Goal: Transaction & Acquisition: Obtain resource

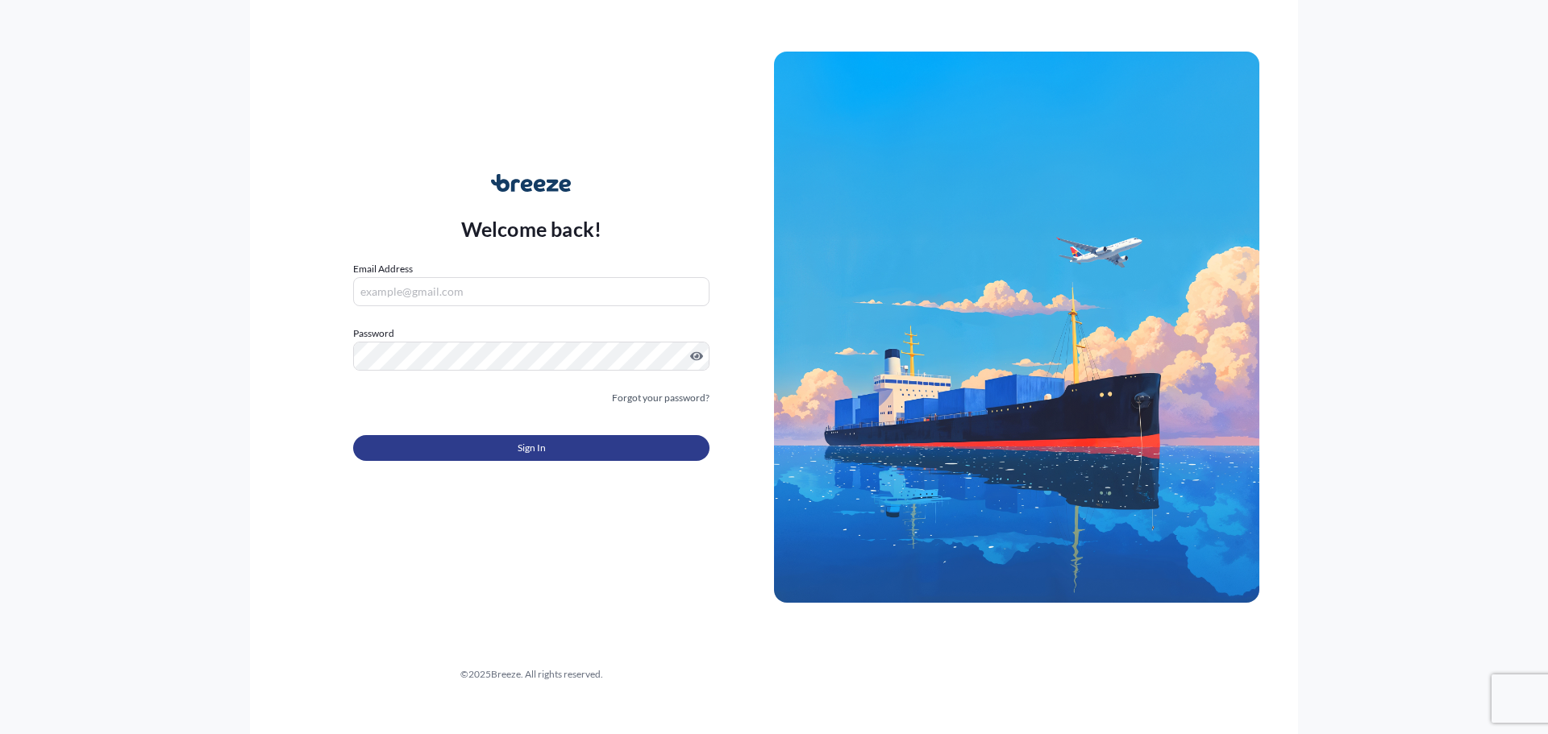
type input "[EMAIL_ADDRESS][DOMAIN_NAME]"
click at [485, 451] on button "Sign In" at bounding box center [531, 448] width 356 height 26
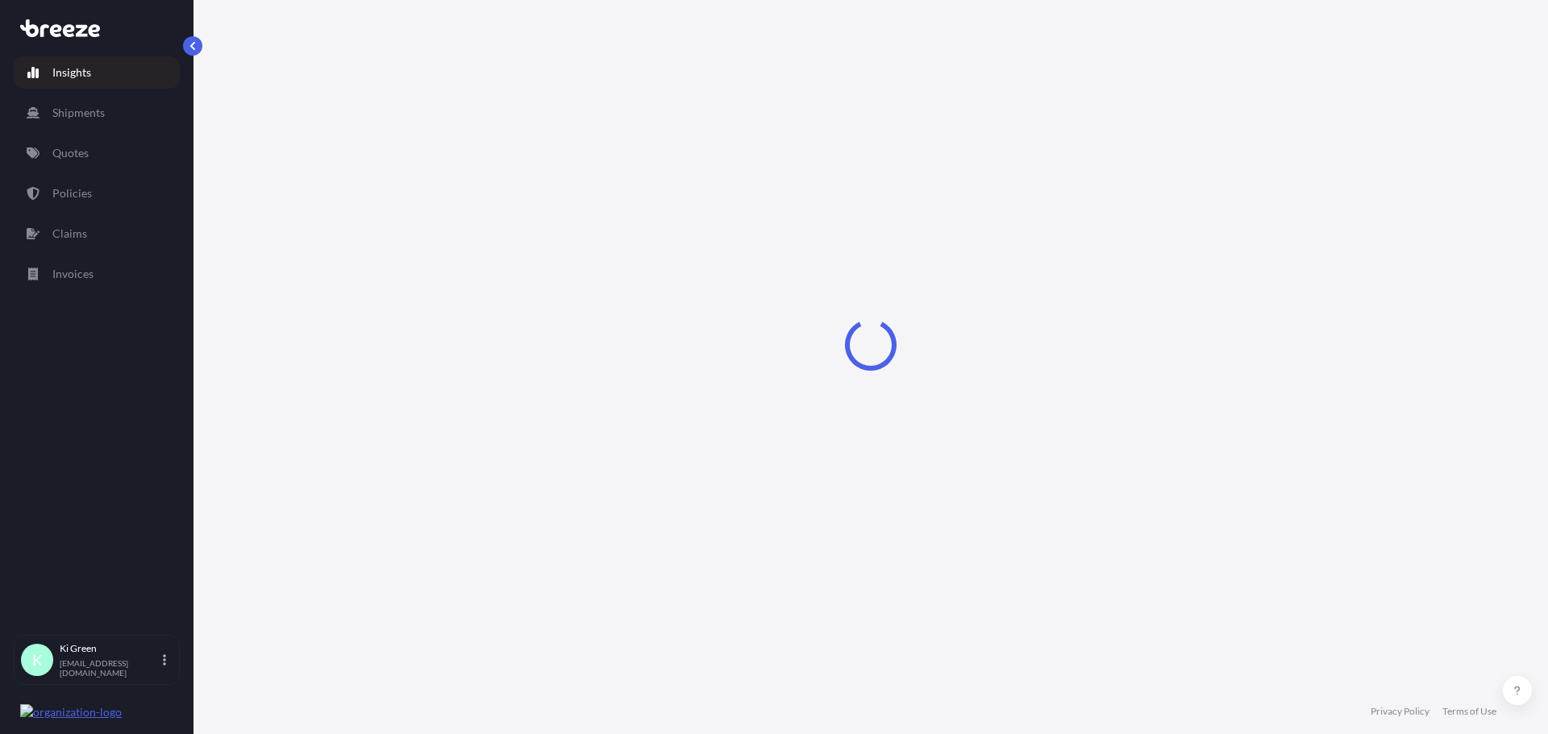
select select "2025"
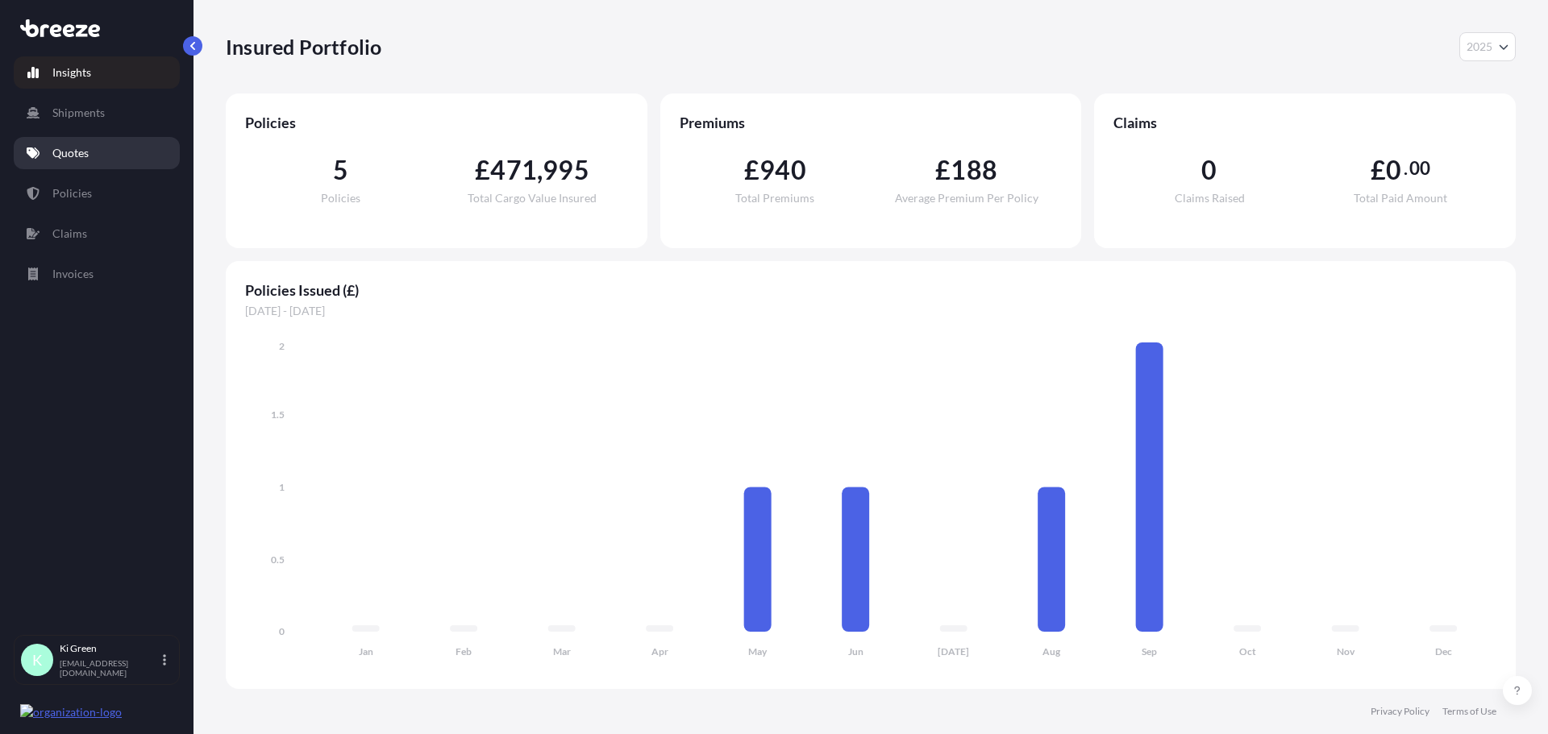
click at [99, 150] on link "Quotes" at bounding box center [97, 153] width 166 height 32
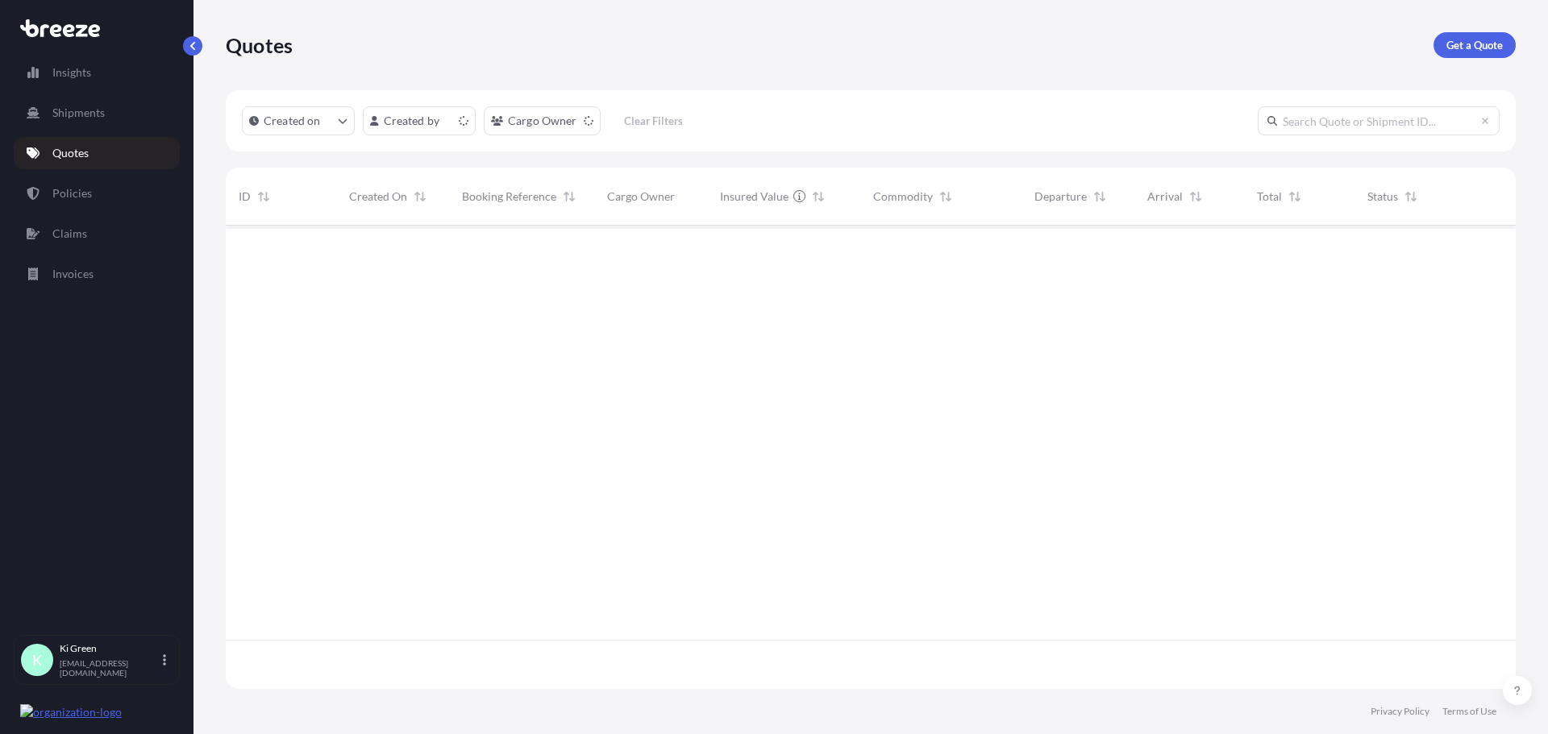
scroll to position [460, 1278]
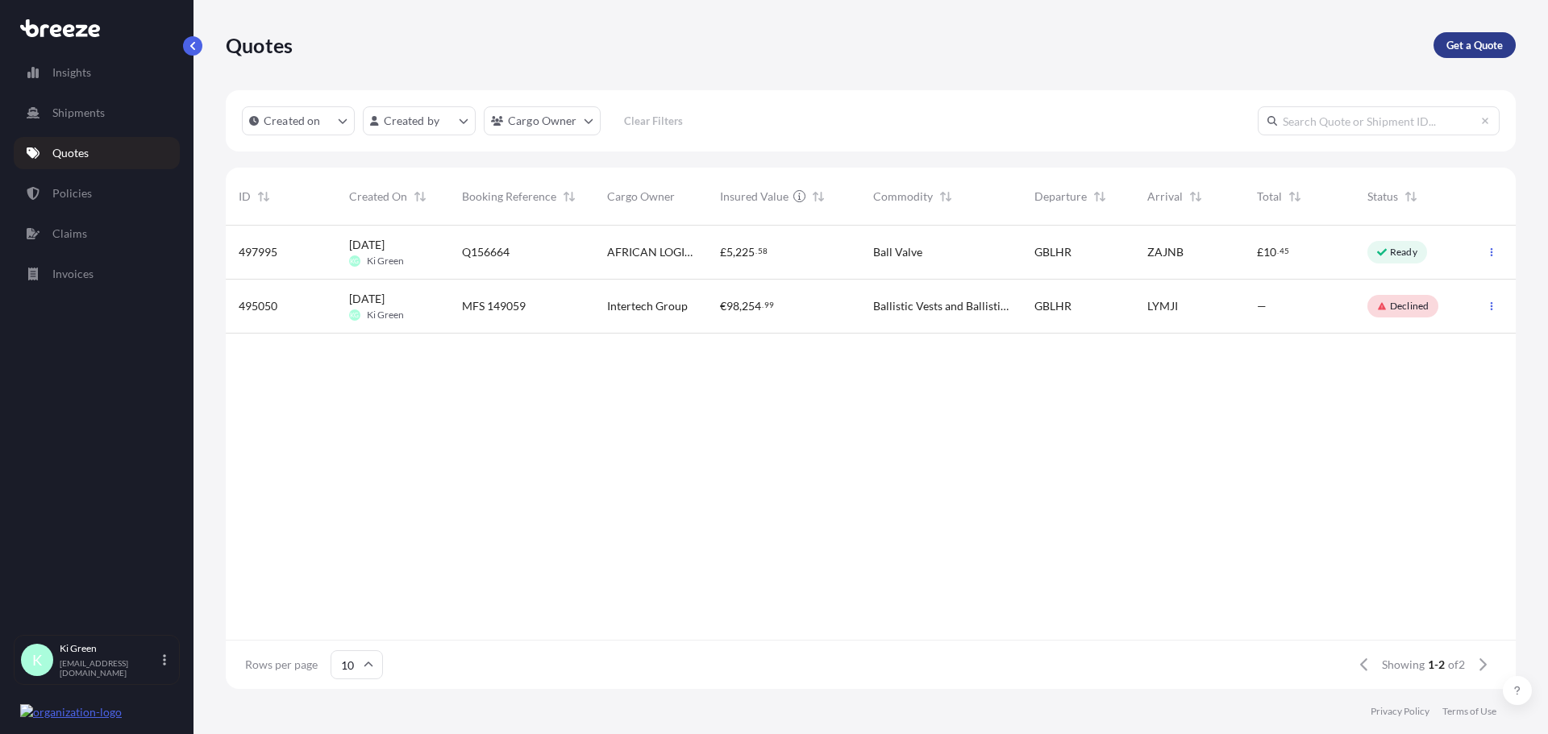
click at [1460, 42] on p "Get a Quote" at bounding box center [1474, 45] width 56 height 16
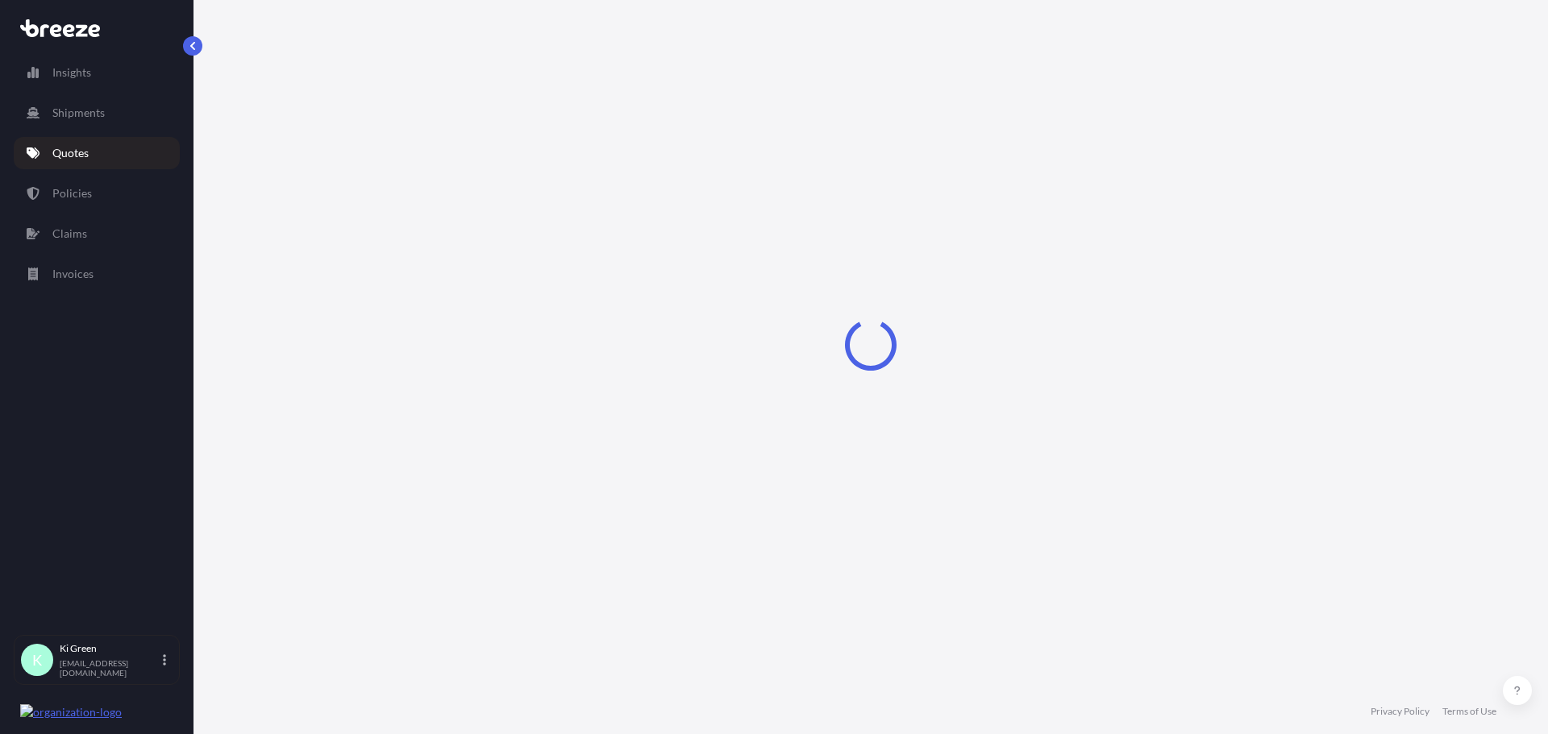
select select "Sea"
select select "1"
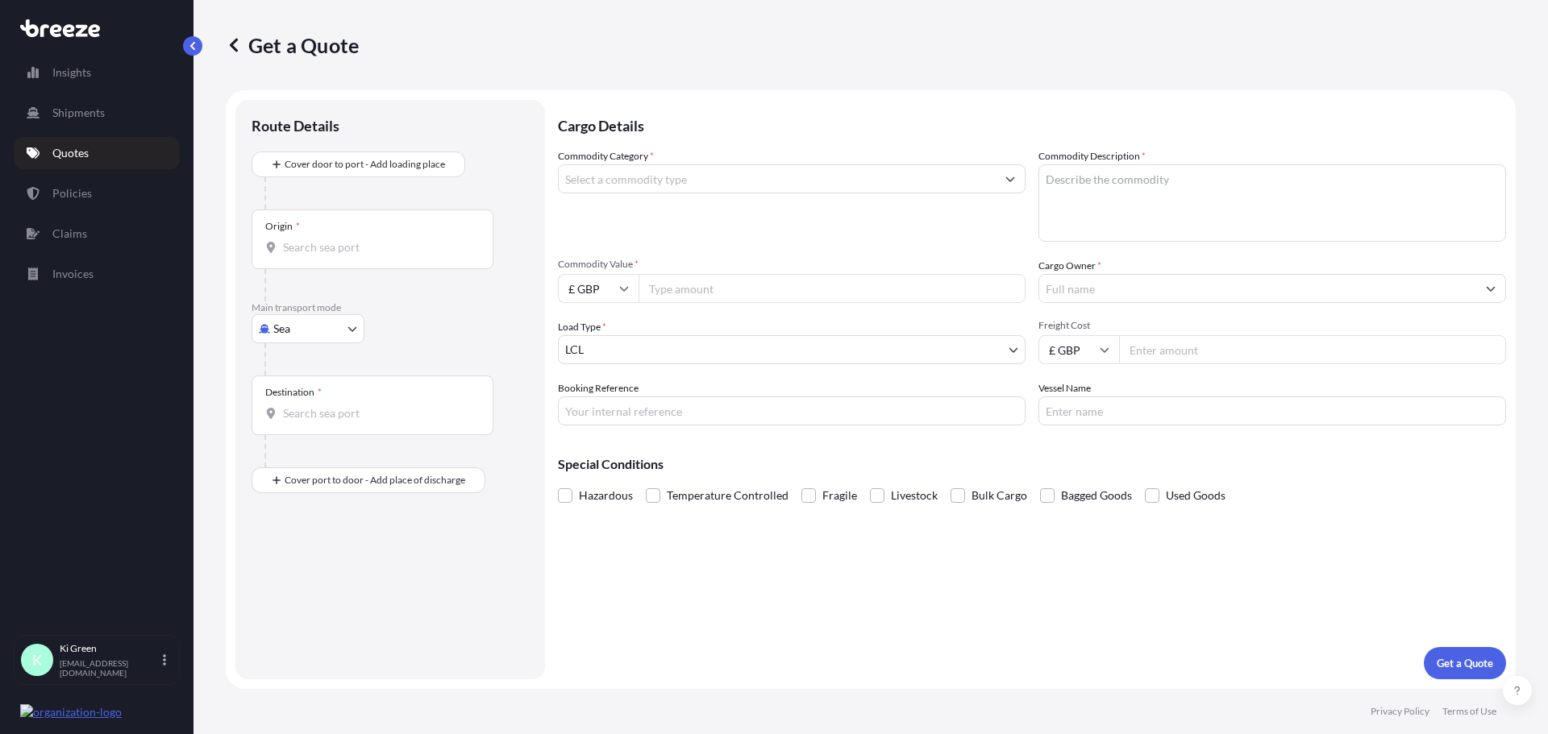
click at [658, 187] on input "Commodity Category *" at bounding box center [777, 178] width 437 height 29
type input "s"
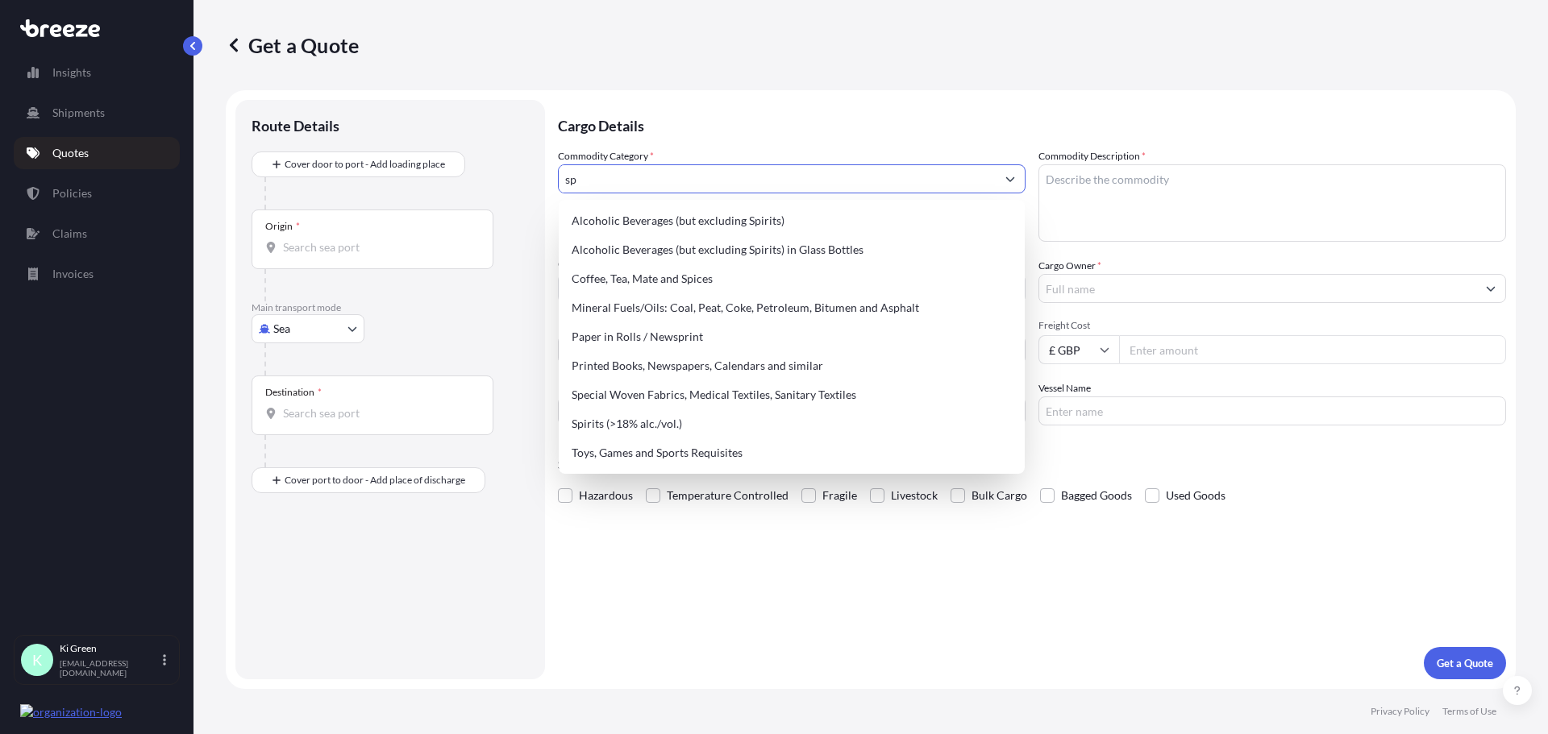
type input "s"
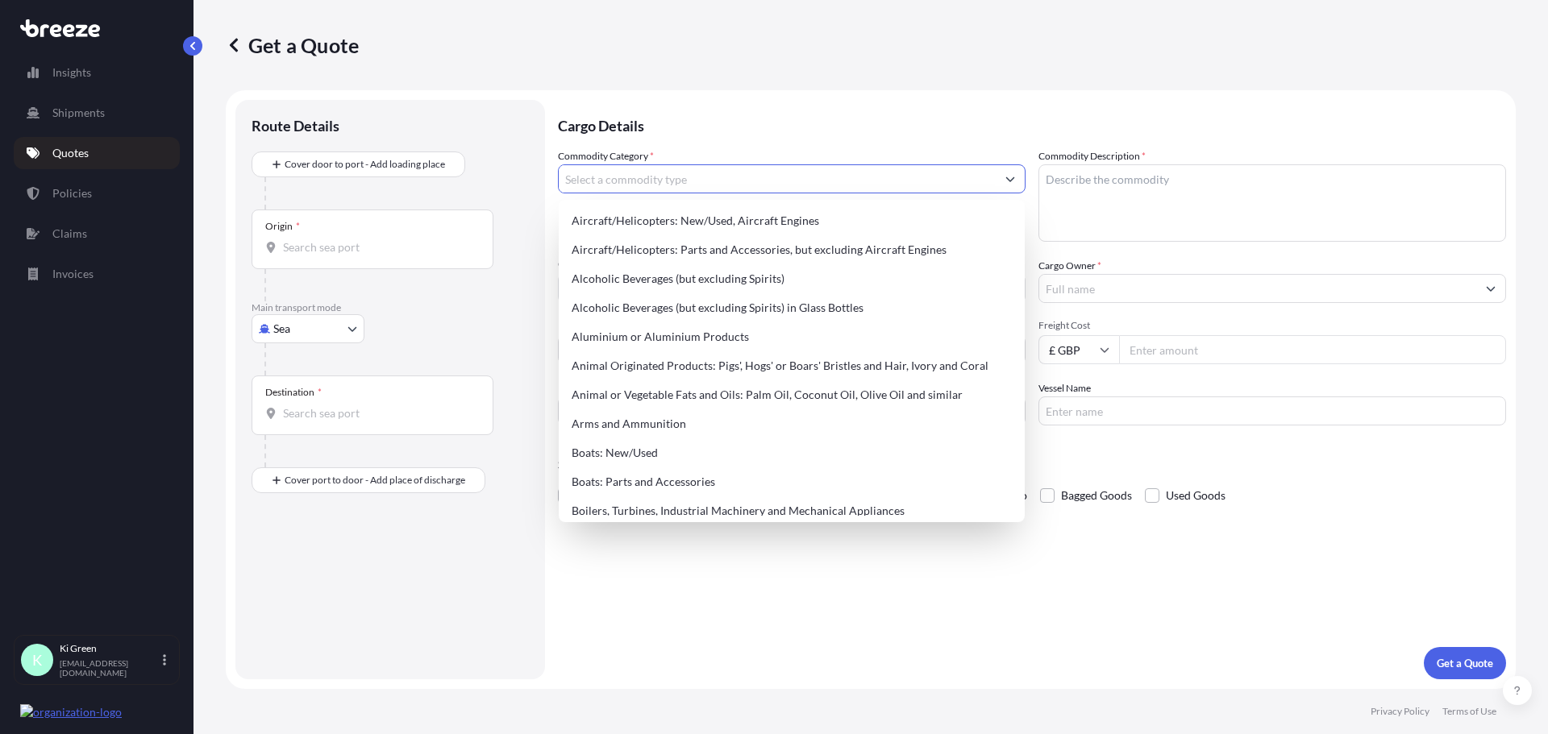
type input "u"
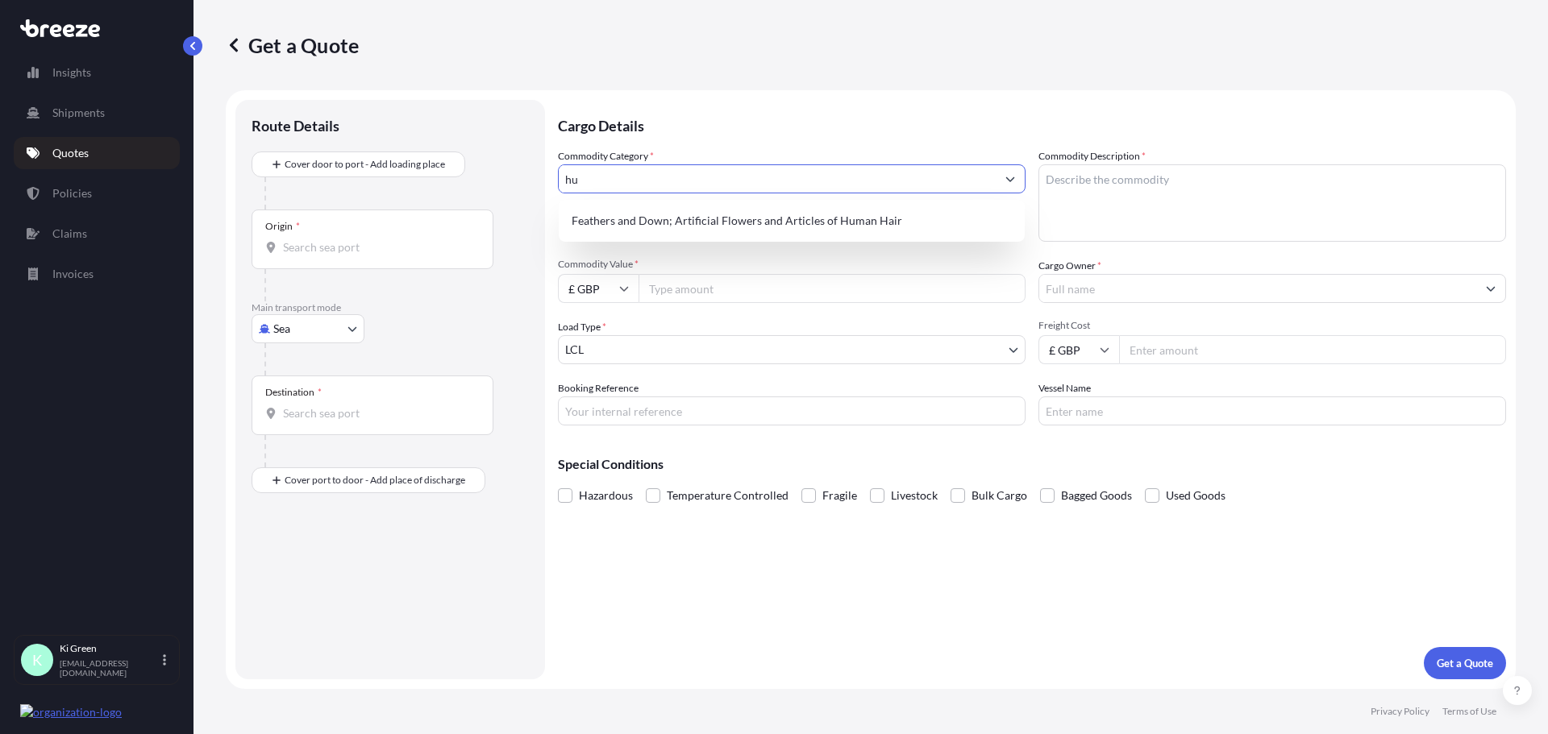
type input "h"
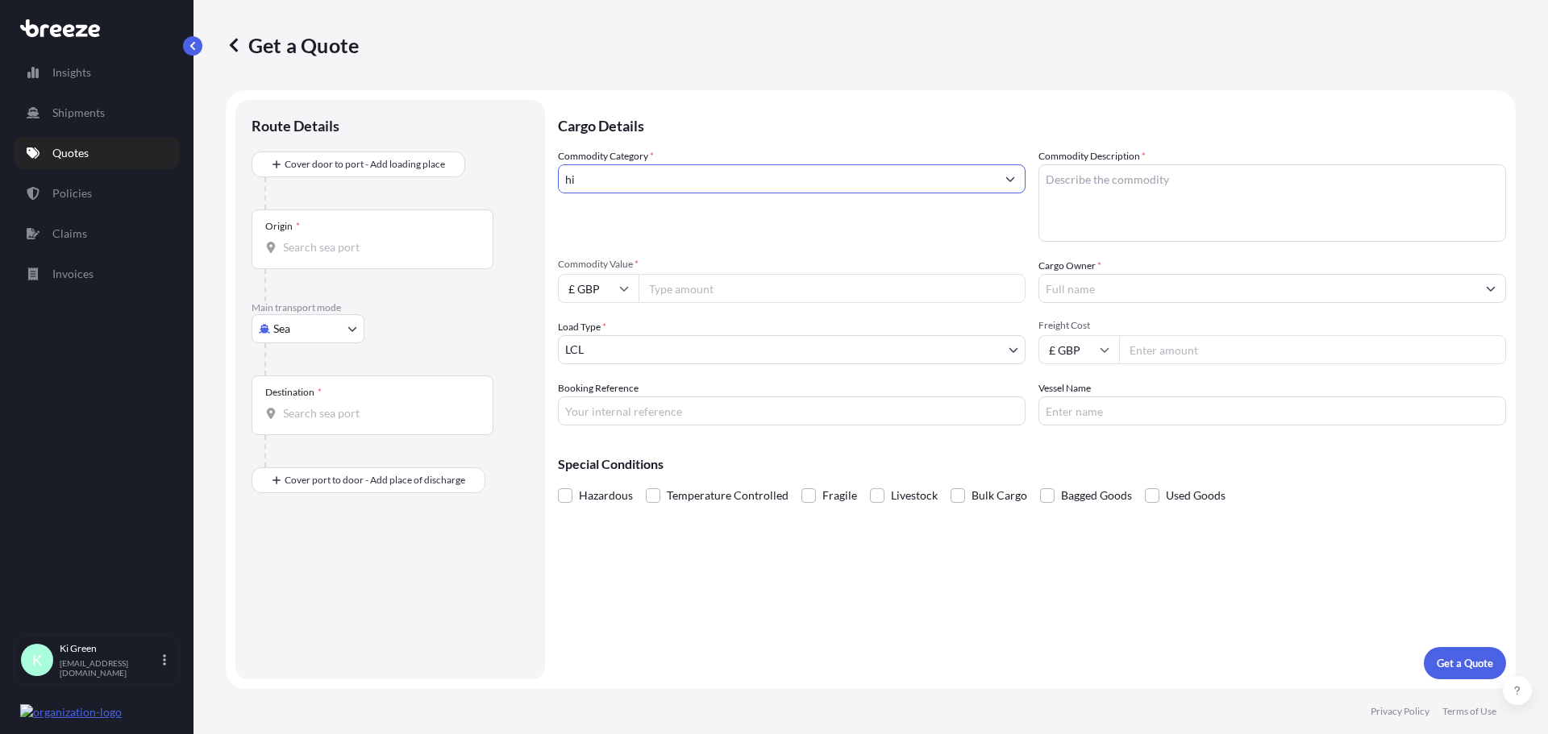
type input "h"
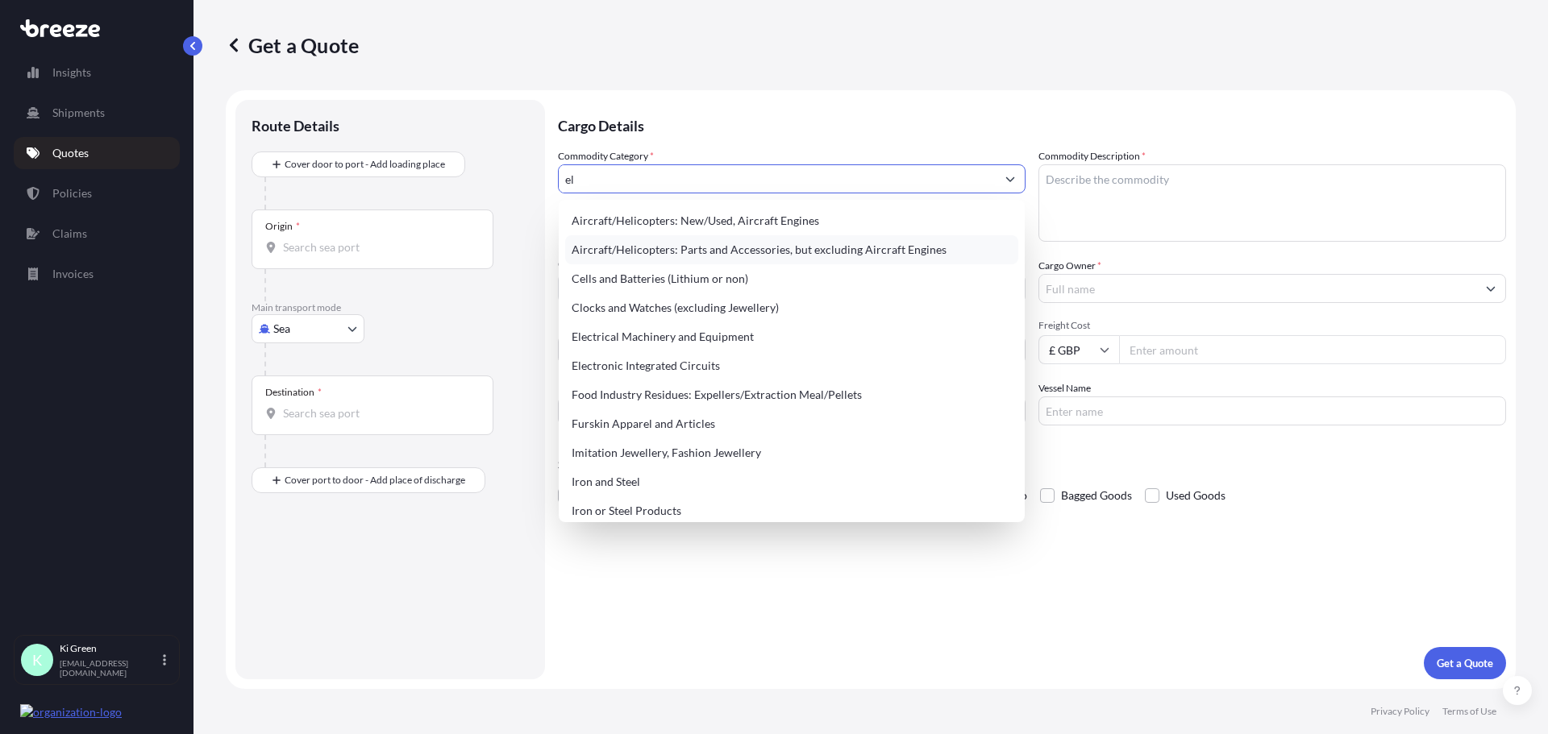
type input "e"
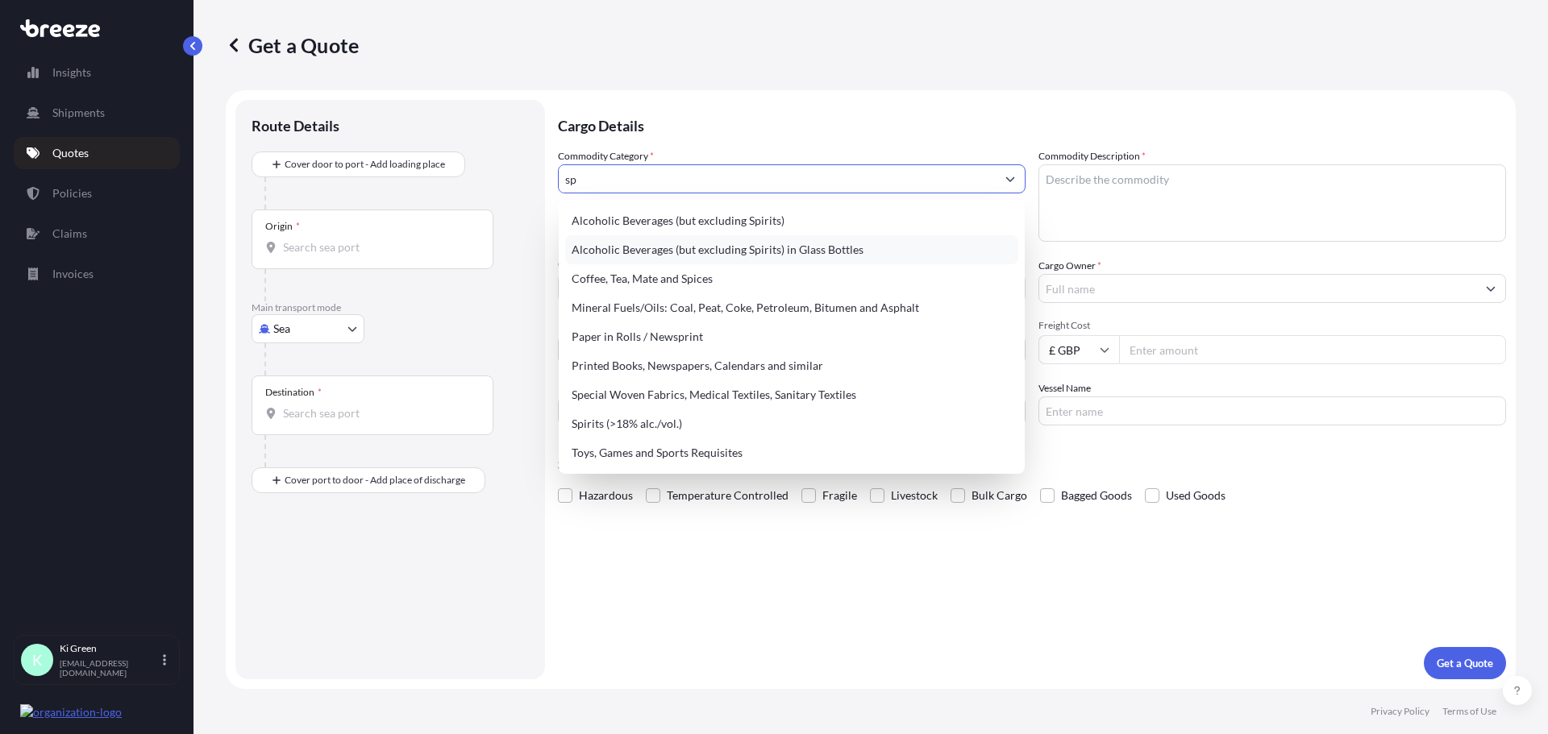
type input "s"
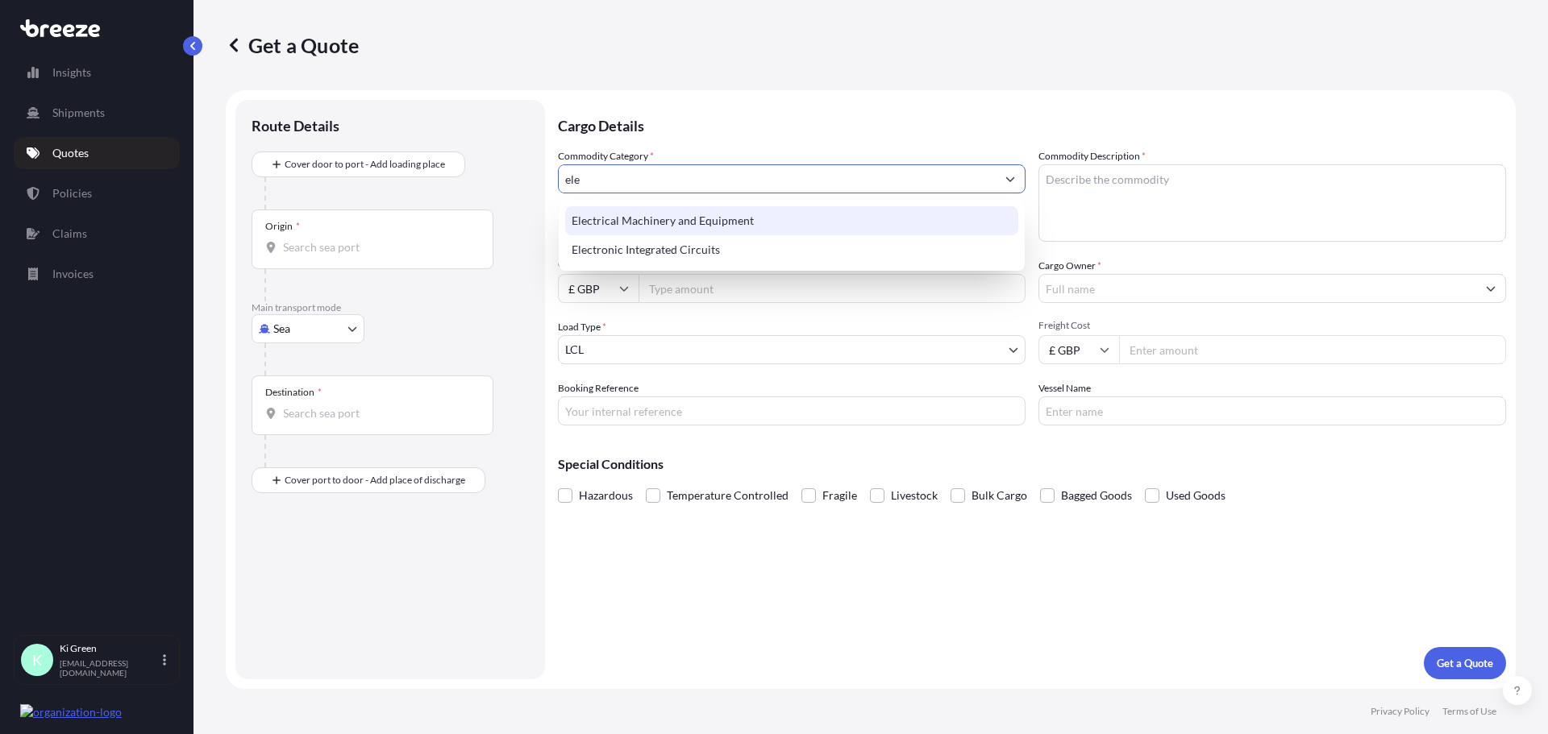
click at [759, 217] on div "Electrical Machinery and Equipment" at bounding box center [791, 220] width 453 height 29
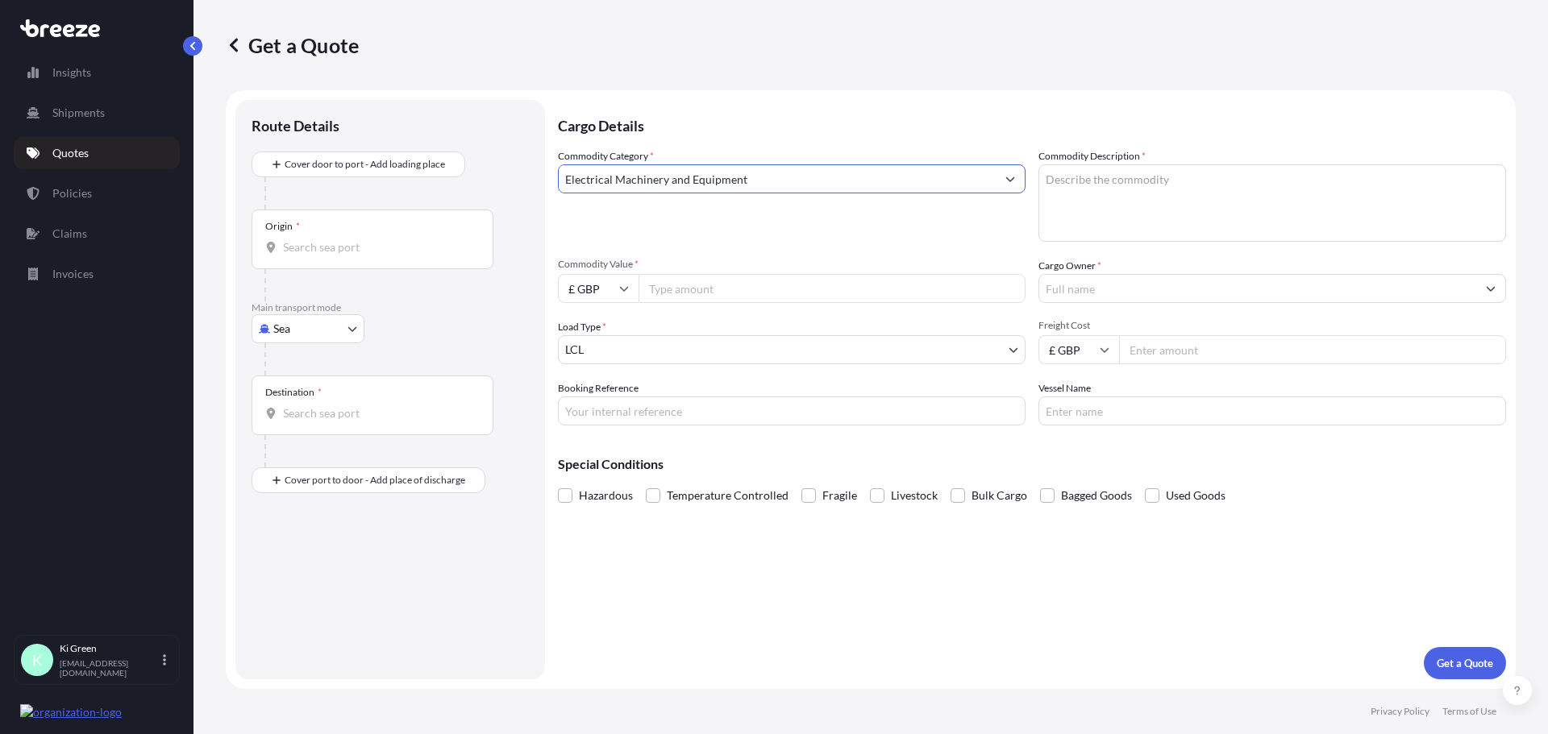
type input "Electrical Machinery and Equipment"
click at [1038, 200] on div "Commodity Category * Electrical Machinery and Equipment Commodity Description *…" at bounding box center [1032, 286] width 948 height 277
click at [1046, 200] on textarea "Commodity Description *" at bounding box center [1272, 202] width 468 height 77
type textarea "SPEAKERS B & O"
click at [742, 296] on input "Commodity Value *" at bounding box center [831, 288] width 387 height 29
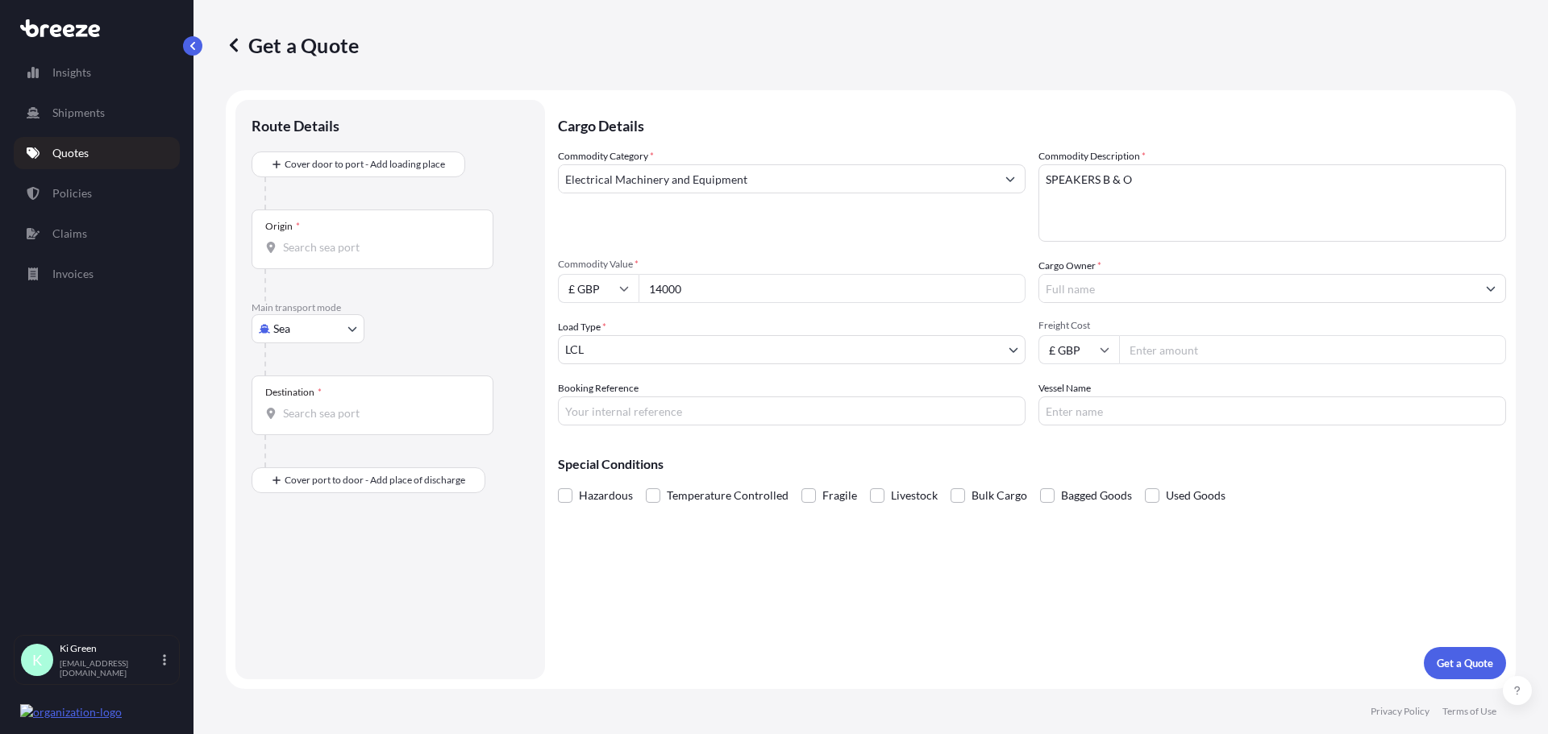
type input "14000"
click at [1192, 290] on input "Cargo Owner *" at bounding box center [1257, 288] width 437 height 29
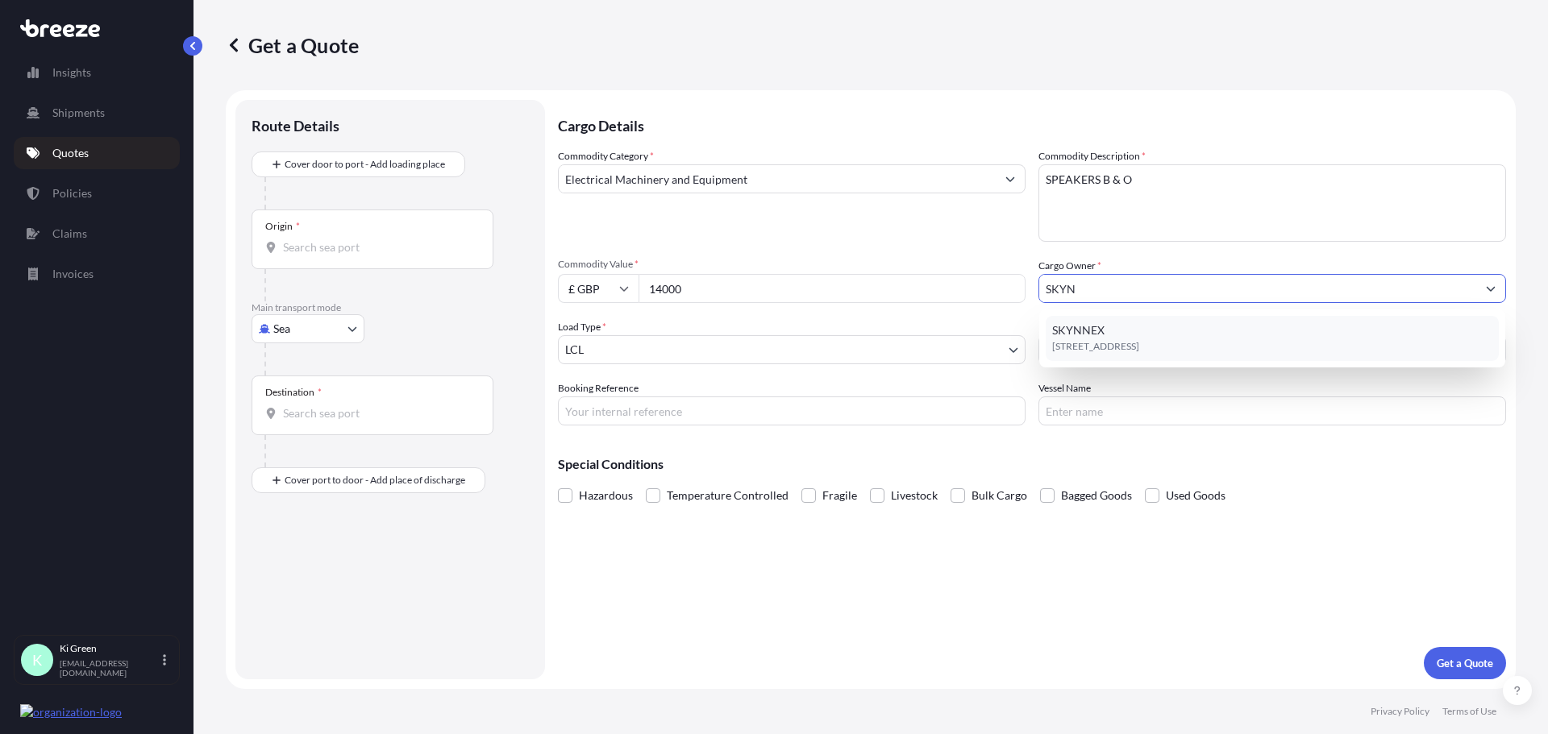
click at [1151, 335] on div "SKYNNEX [STREET_ADDRESS]" at bounding box center [1271, 338] width 453 height 45
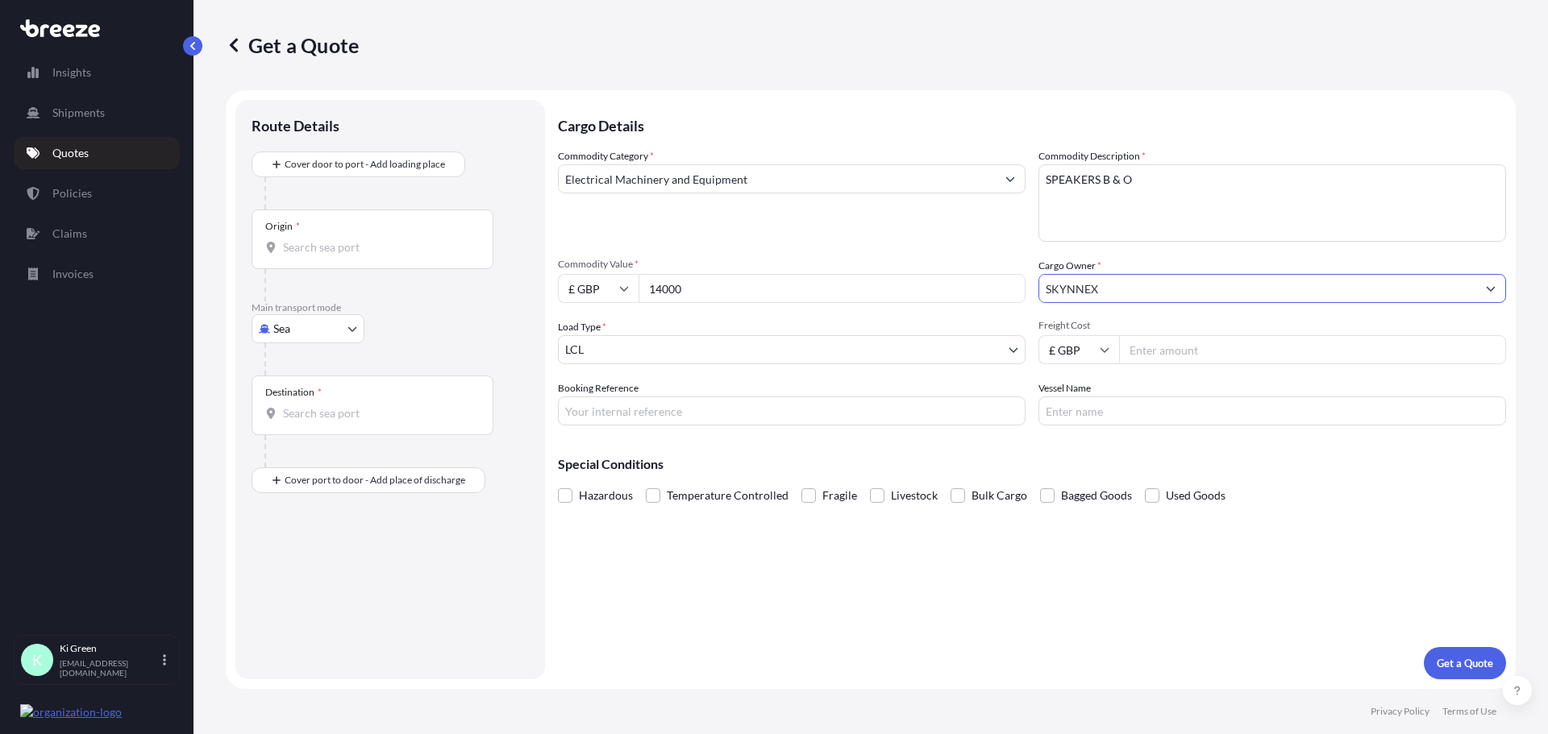
type input "SKYNNEX"
click at [318, 335] on body "15 options available. 7 options available. 0 options available. 1 option availa…" at bounding box center [774, 367] width 1548 height 734
click at [288, 393] on span "Air" at bounding box center [290, 400] width 16 height 16
select select "Air"
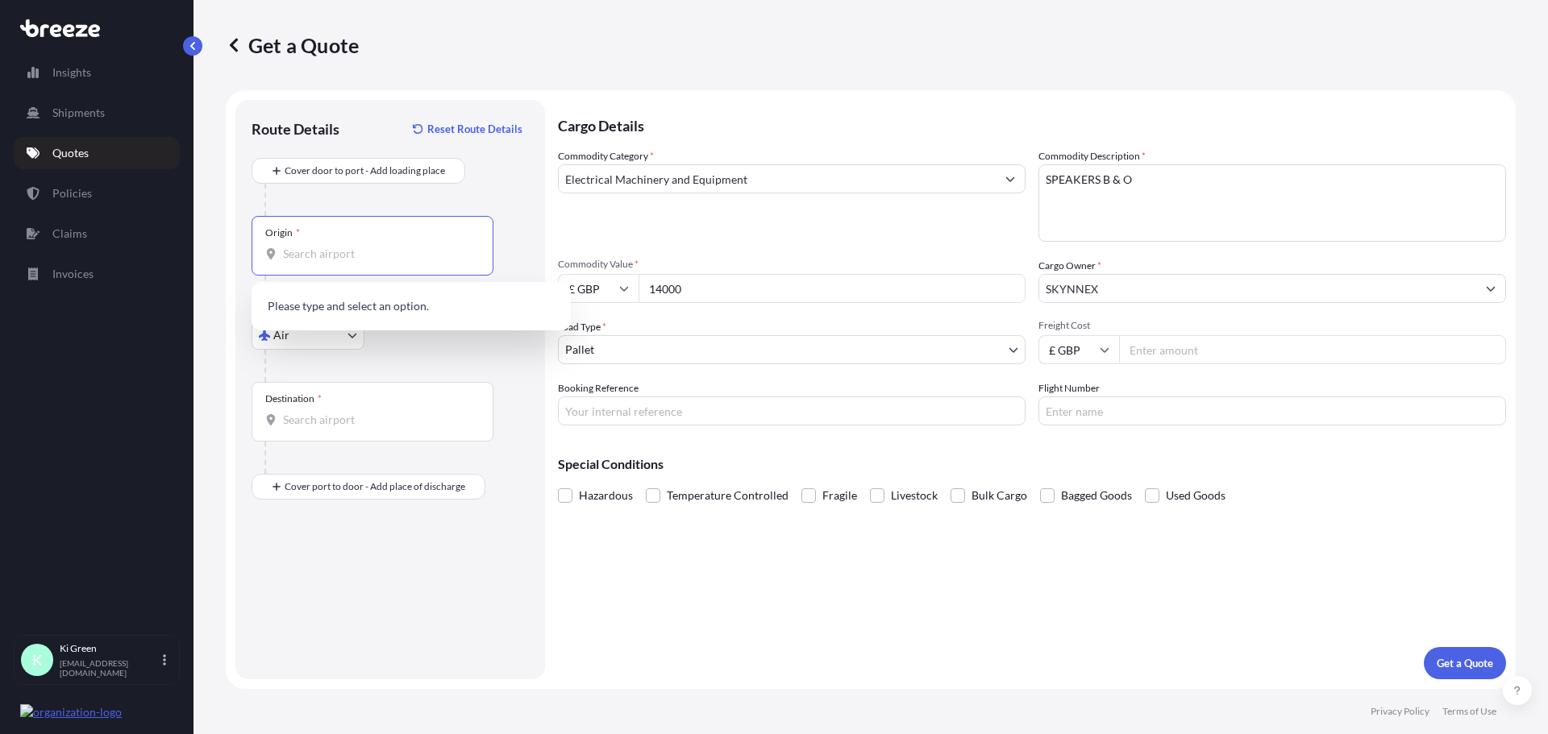
click at [336, 248] on input "Origin *" at bounding box center [378, 254] width 190 height 16
click at [328, 318] on div "GB LHR - Heathrow Apt/[GEOGRAPHIC_DATA], [GEOGRAPHIC_DATA]" at bounding box center [411, 311] width 306 height 45
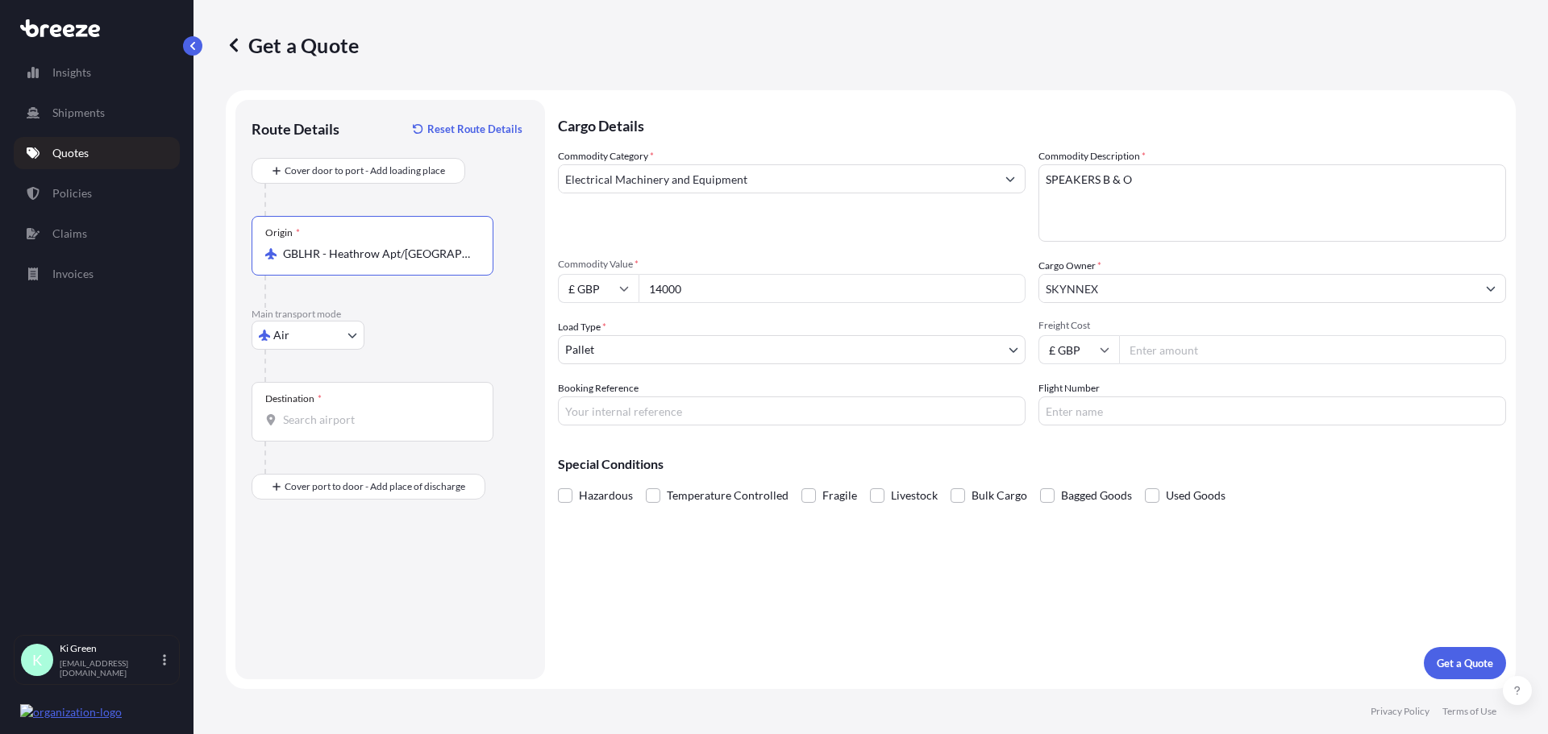
type input "GBLHR - Heathrow Apt/[GEOGRAPHIC_DATA], [GEOGRAPHIC_DATA]"
click at [316, 415] on input "Destination *" at bounding box center [378, 420] width 190 height 16
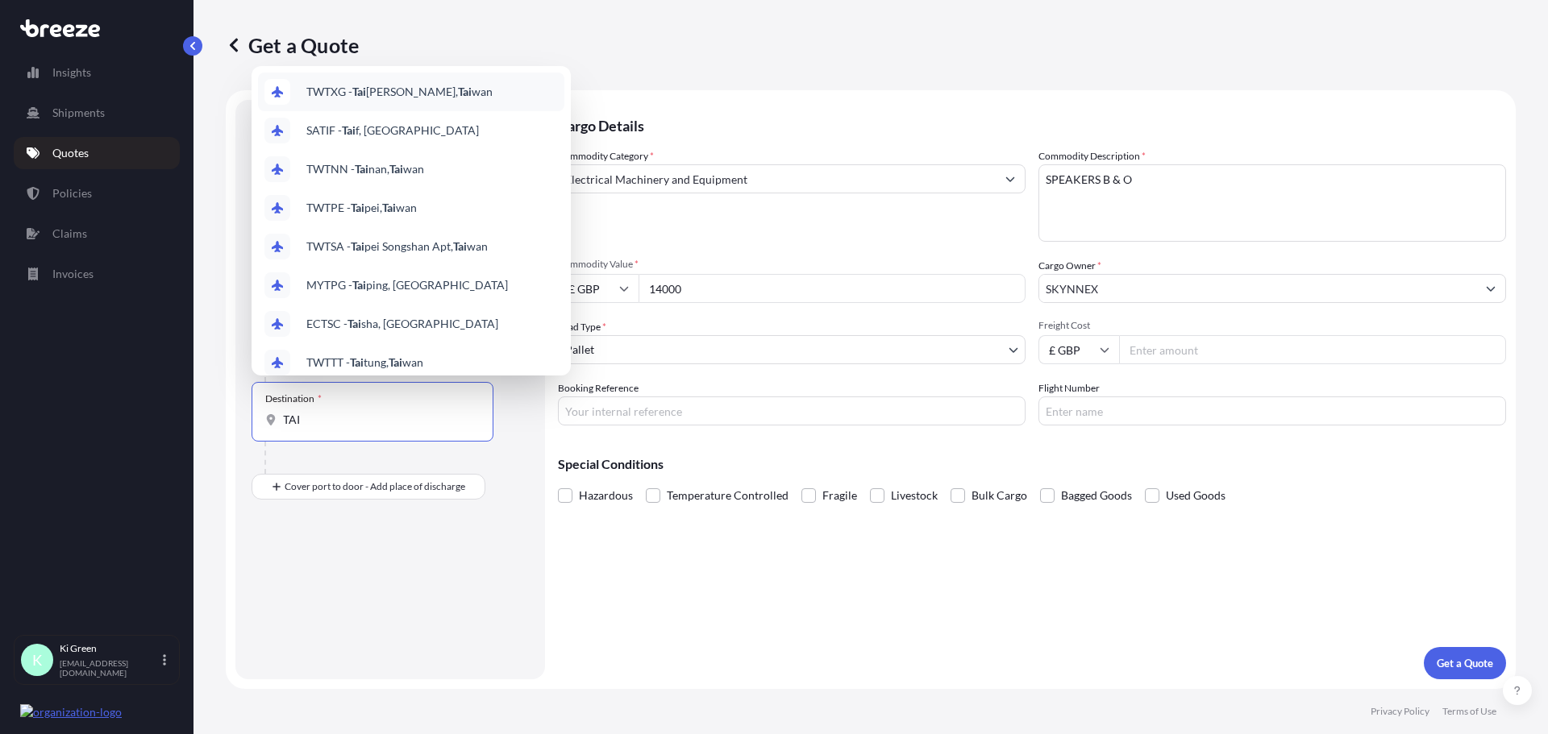
click at [428, 103] on div "TWTXG - [PERSON_NAME], [PERSON_NAME]" at bounding box center [411, 92] width 306 height 39
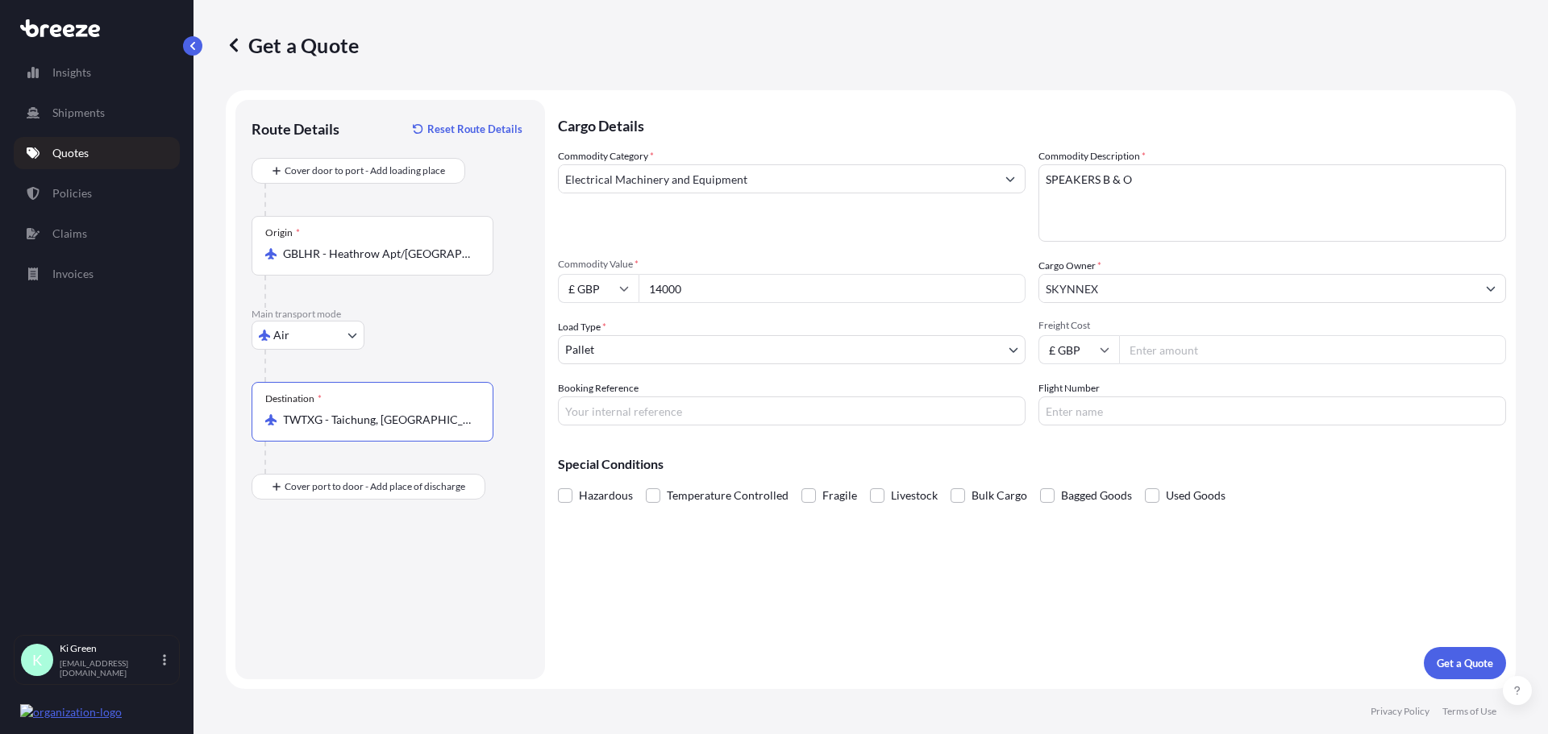
type input "TWTXG - Taichung, [GEOGRAPHIC_DATA]"
click at [1186, 360] on input "Freight Cost" at bounding box center [1312, 349] width 387 height 29
paste input "888.60"
type input "888.60"
click at [709, 412] on input "Booking Reference" at bounding box center [792, 411] width 468 height 29
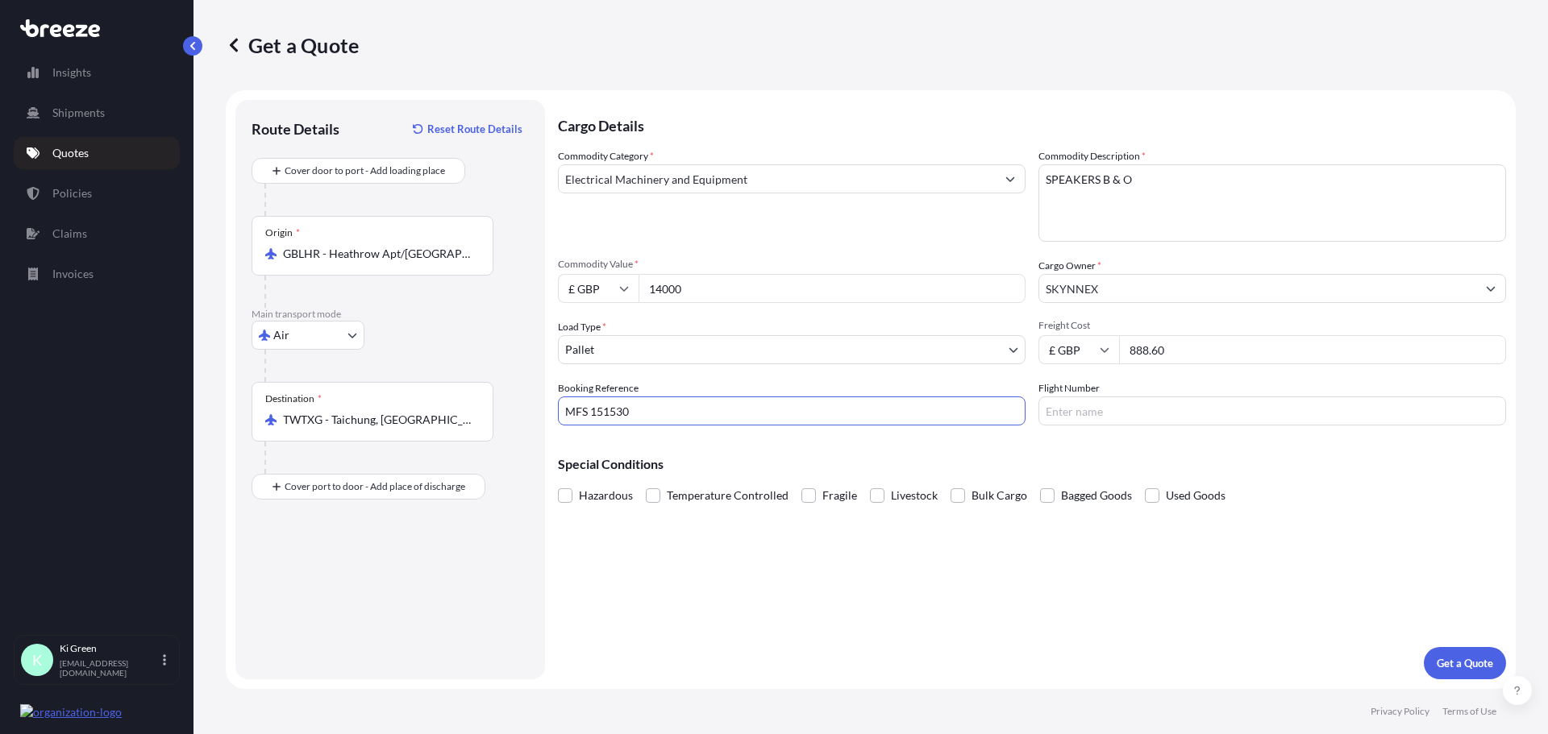
type input "MFS 151530"
paste input "1841183072"
type input "DHL: 1841183072"
click at [1441, 661] on p "Get a Quote" at bounding box center [1464, 663] width 56 height 16
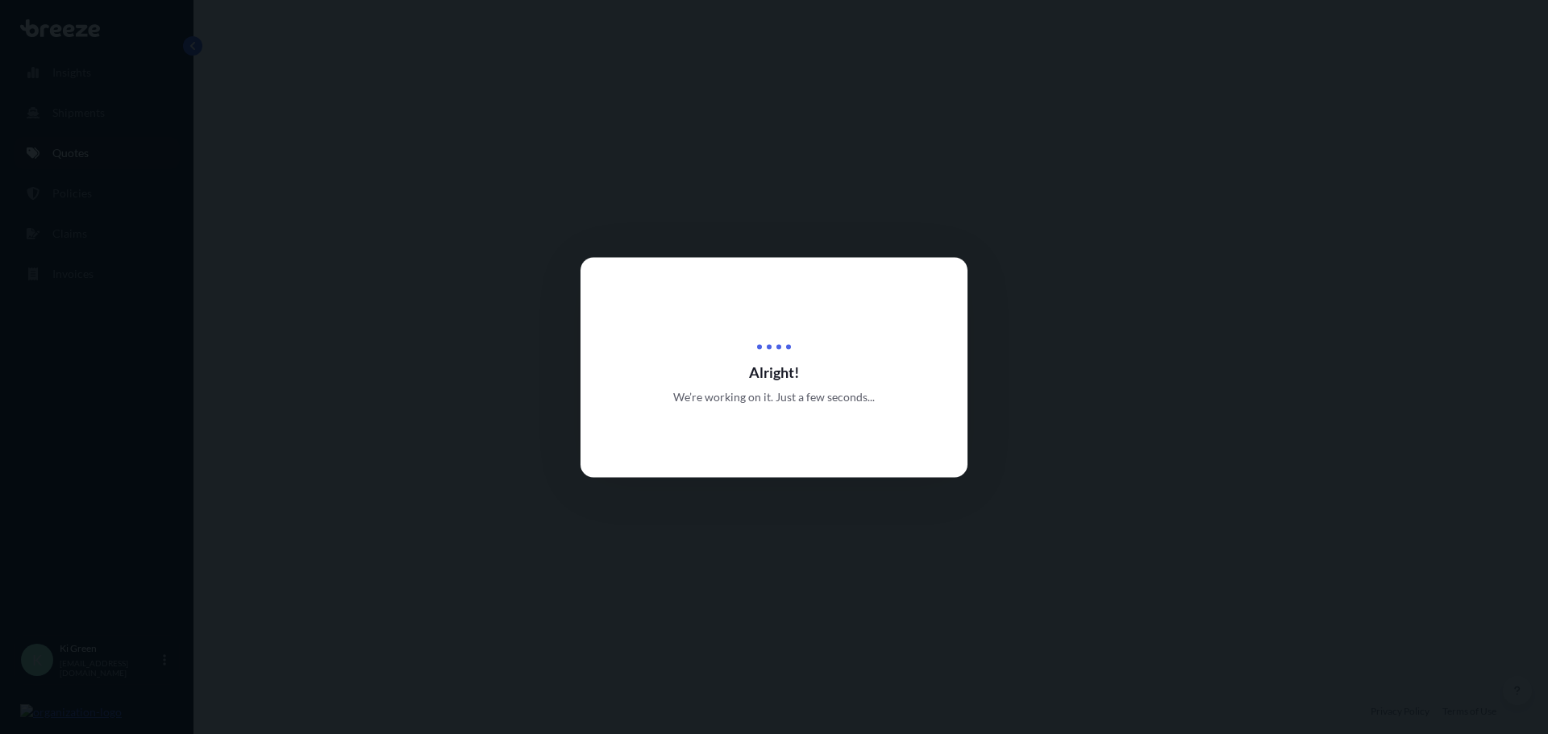
select select "Air"
select select "1"
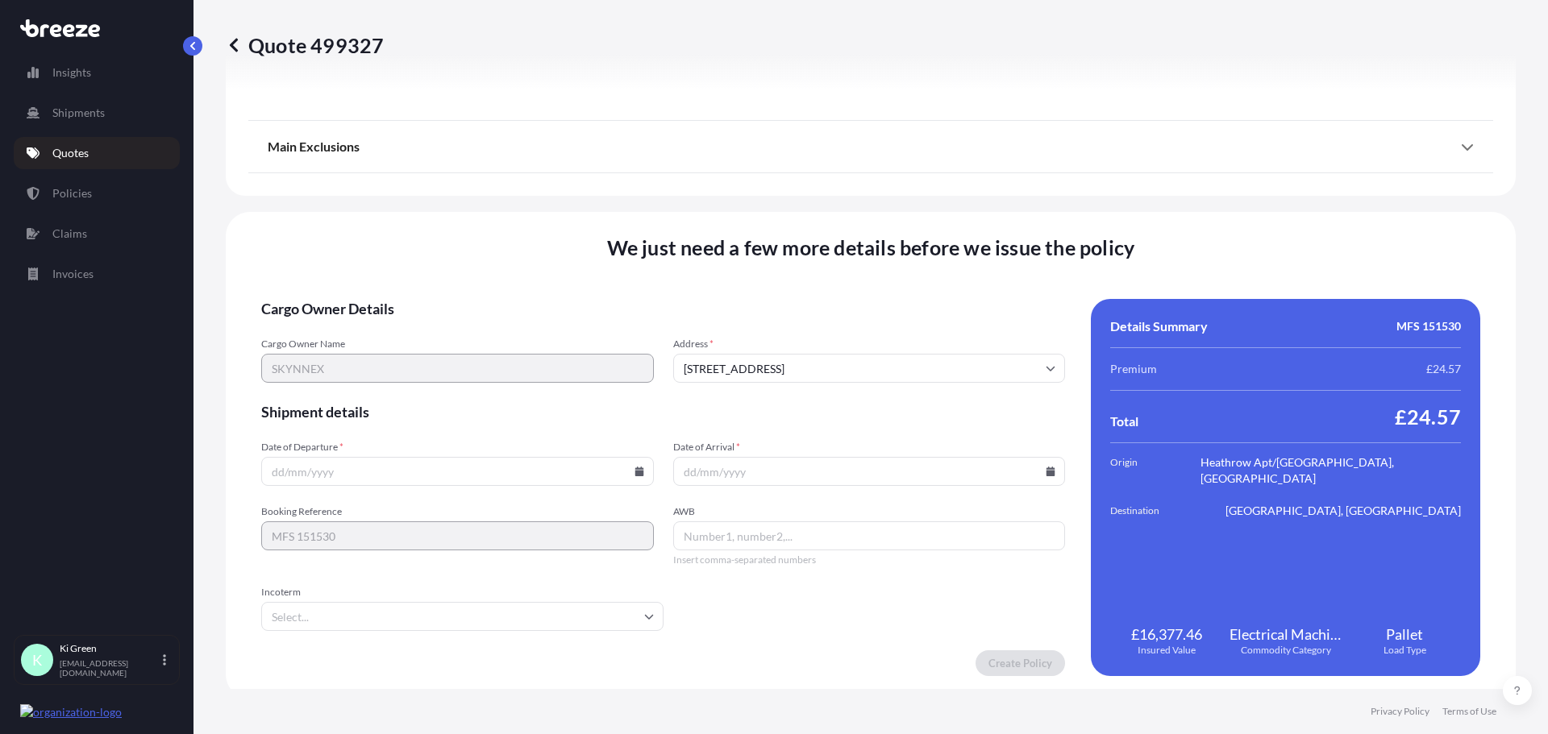
scroll to position [1824, 0]
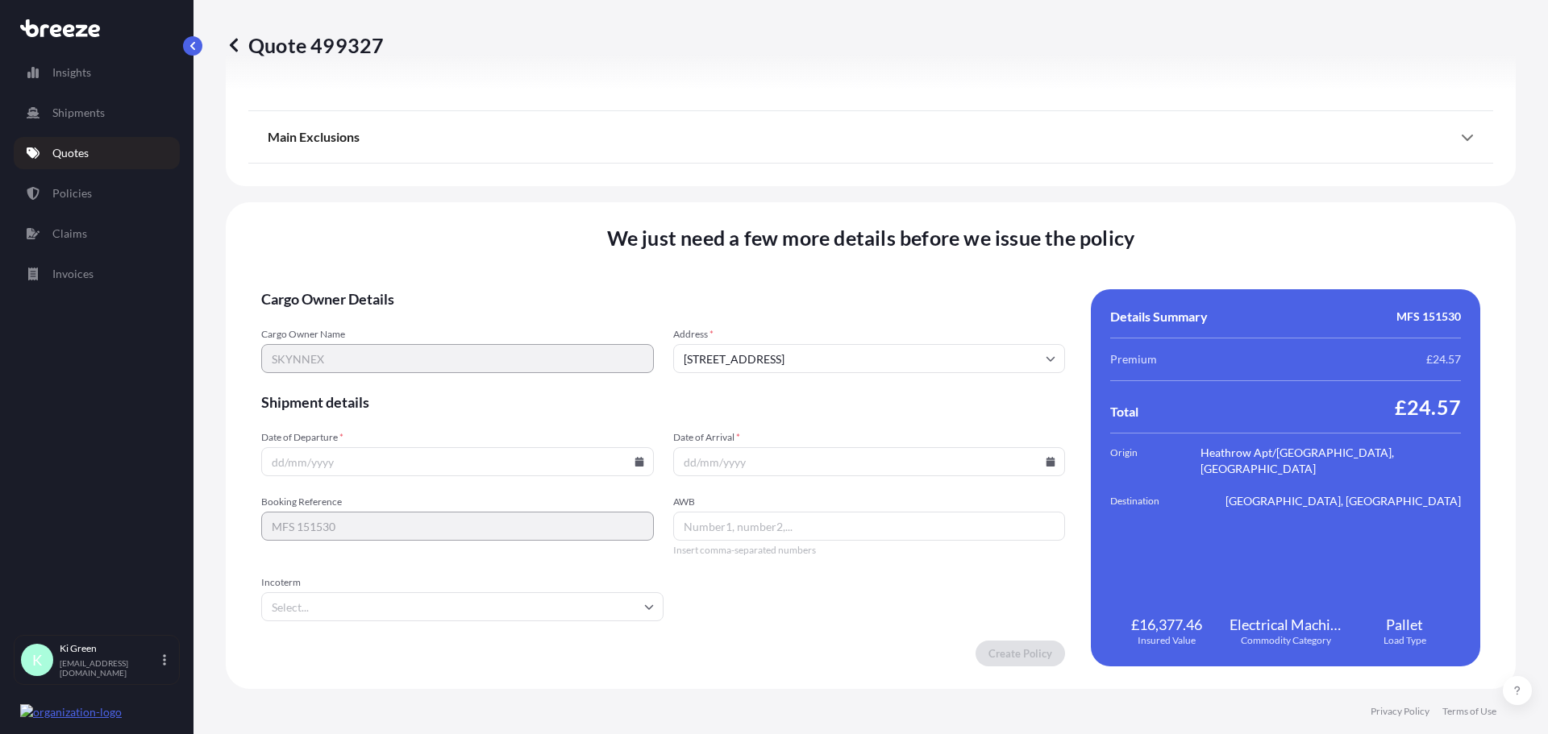
click at [412, 470] on input "Date of Departure *" at bounding box center [457, 461] width 393 height 29
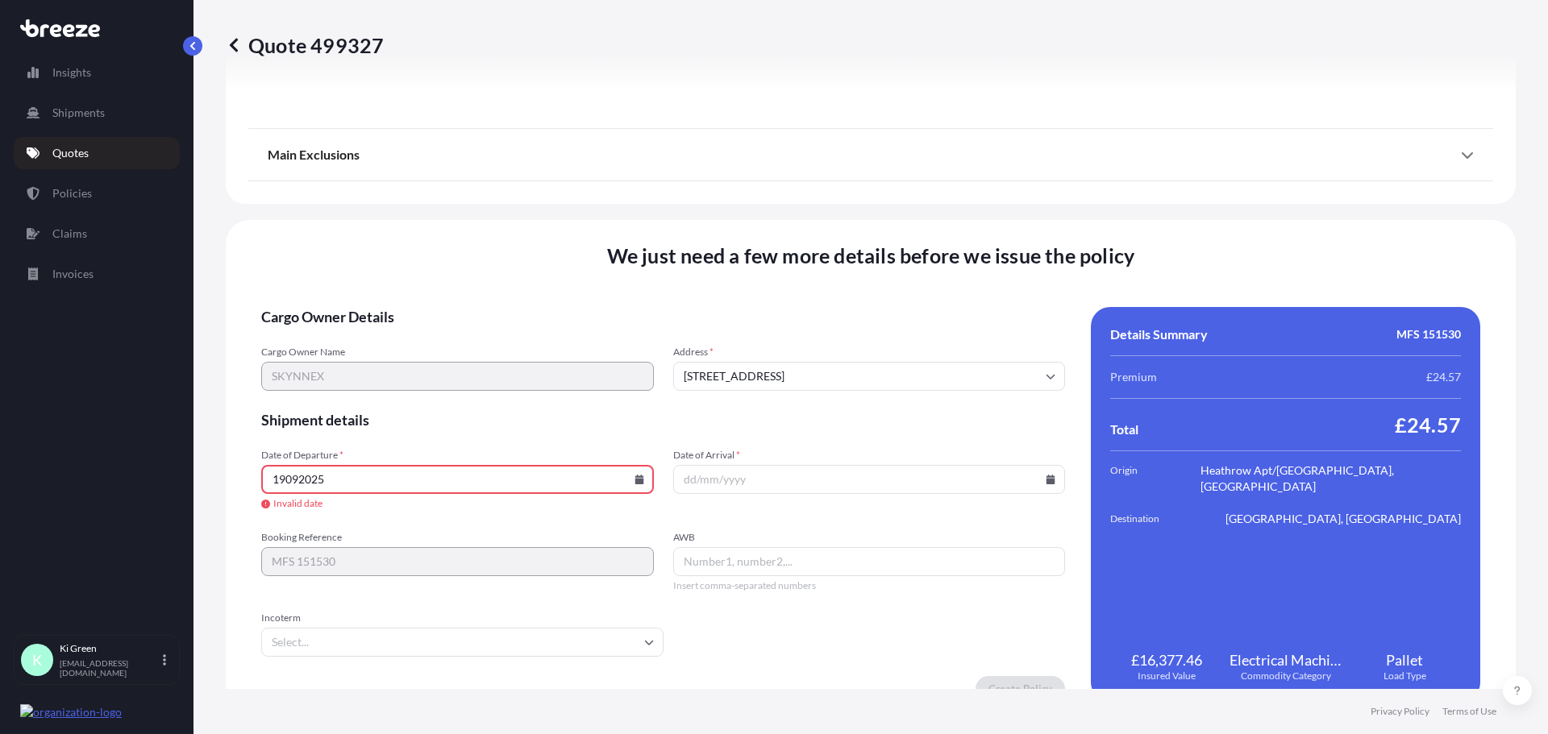
click at [332, 479] on input "19092025" at bounding box center [457, 479] width 393 height 29
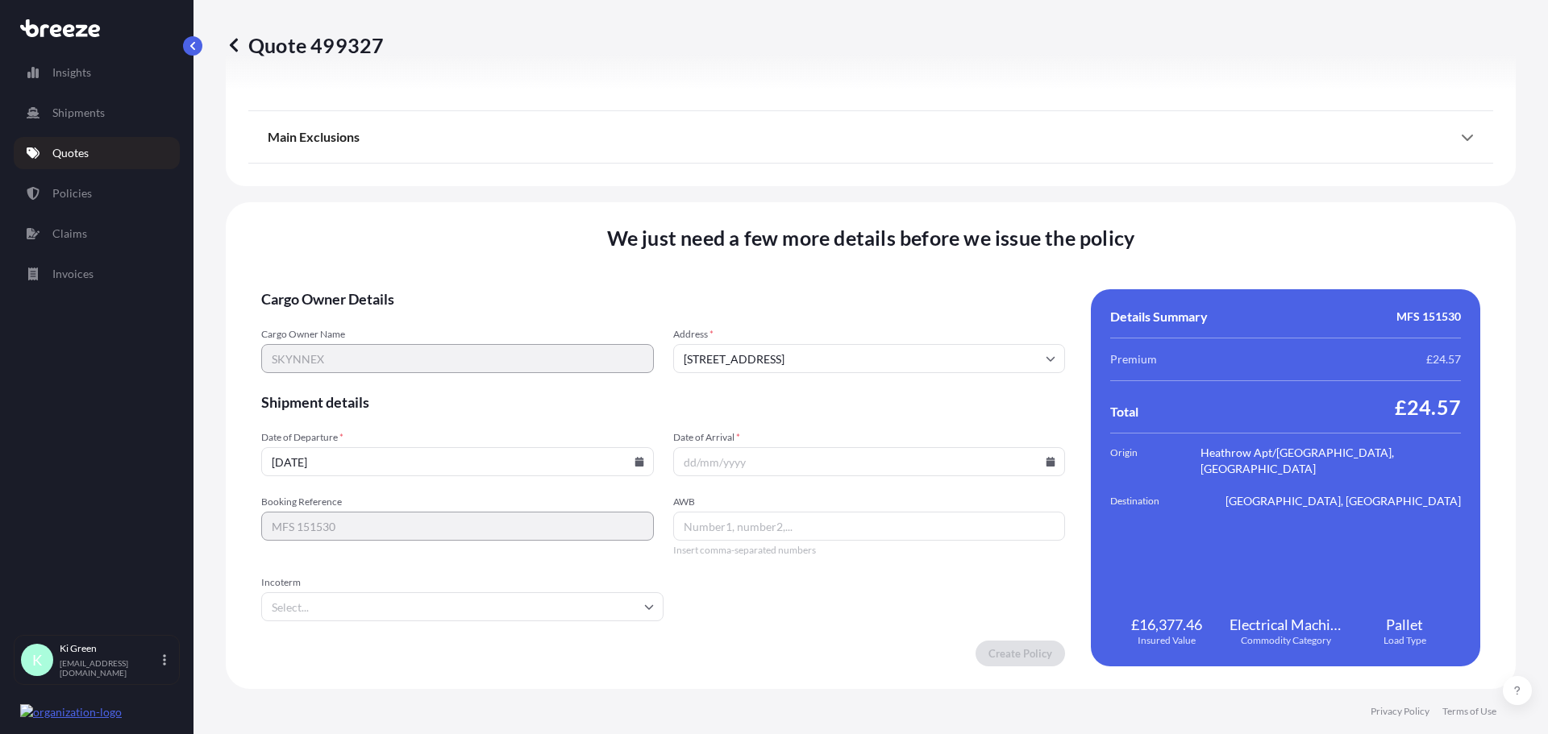
type input "[DATE]"
click at [740, 531] on input "AWB" at bounding box center [869, 526] width 393 height 29
paste input "1841183072"
click at [704, 528] on input "1841183072" at bounding box center [869, 526] width 393 height 29
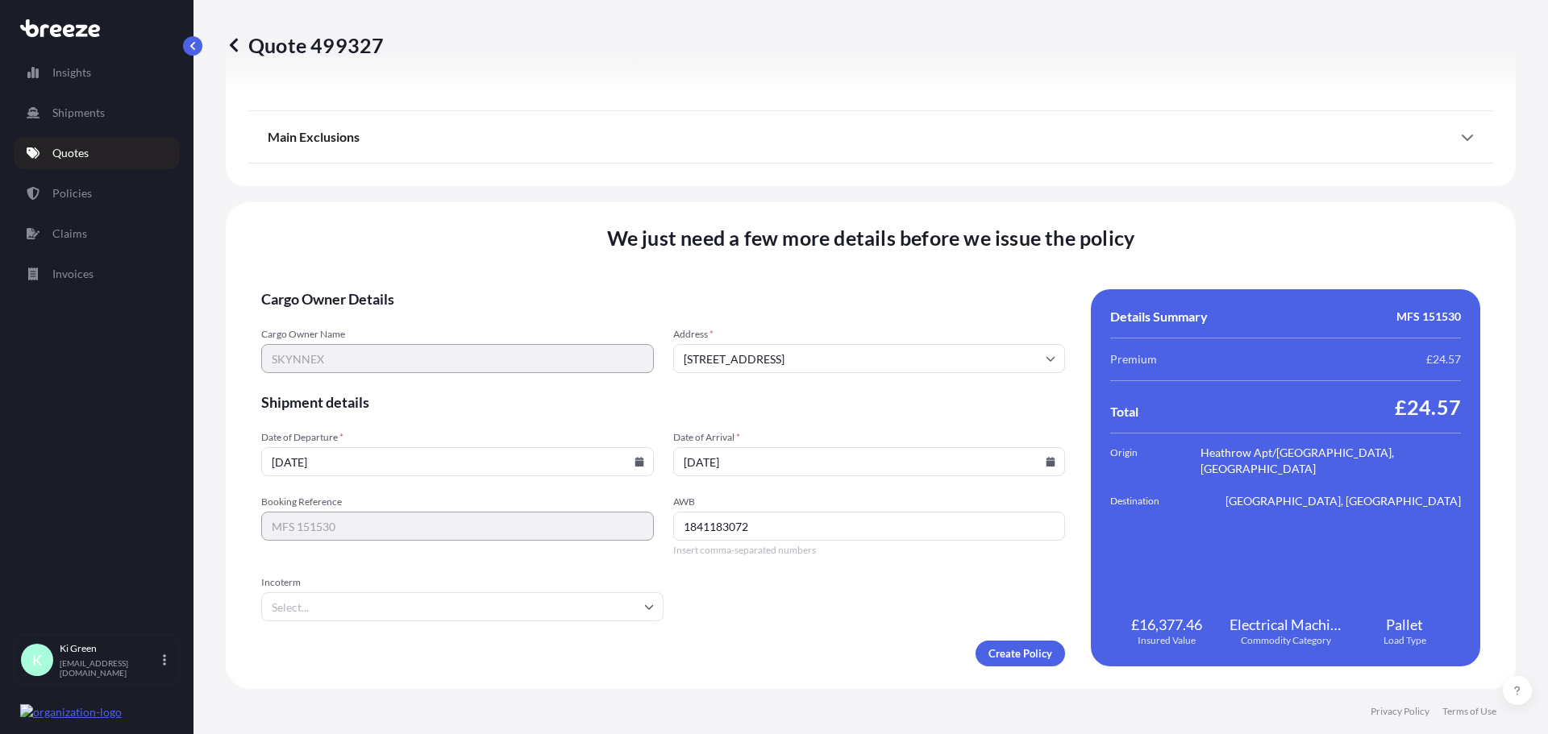
click at [704, 528] on input "1841183072" at bounding box center [869, 526] width 393 height 29
paste input "1841183072"
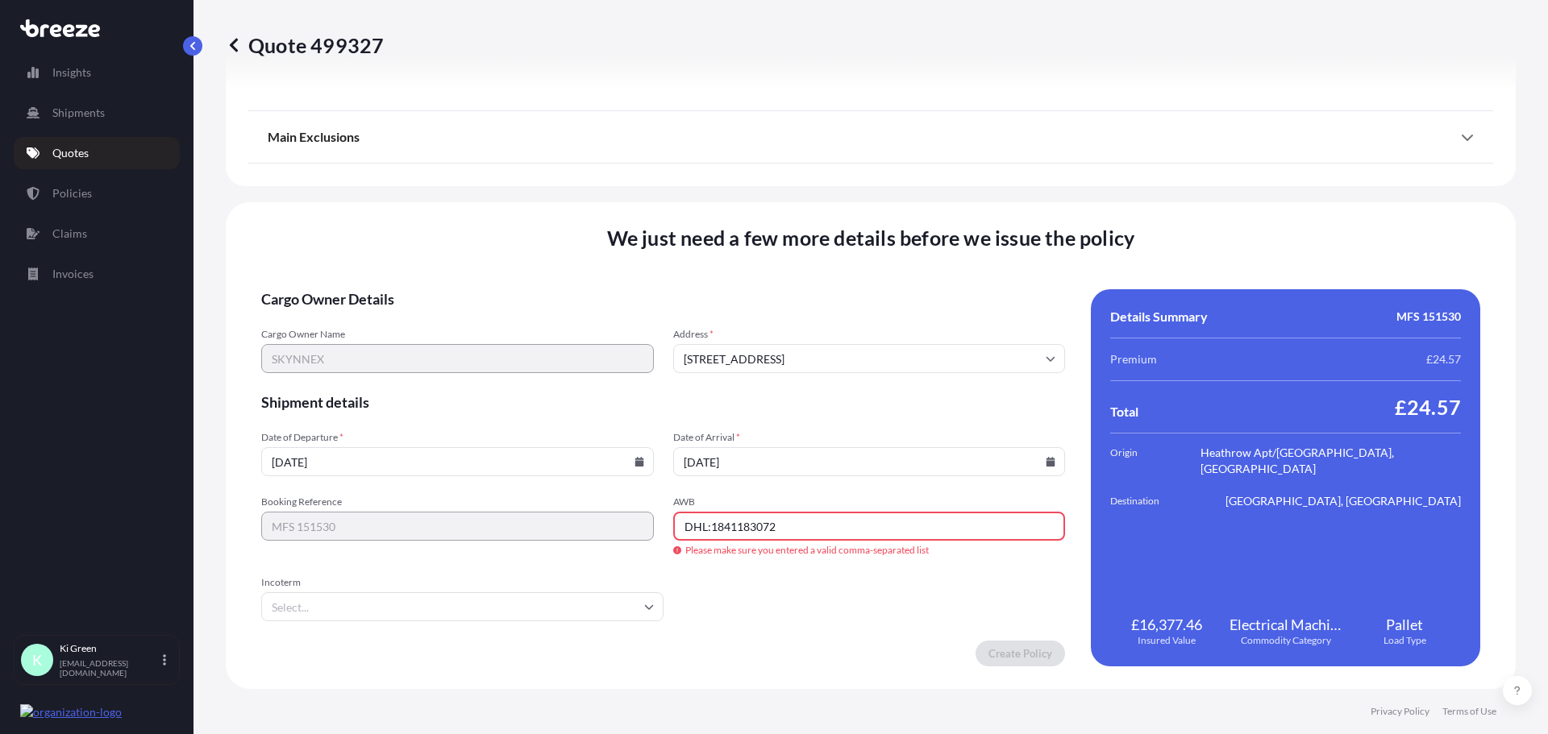
click at [707, 527] on input "DHL:1841183072" at bounding box center [869, 526] width 393 height 29
type input "DHL1841183072"
click at [448, 596] on input "Incoterm" at bounding box center [462, 606] width 402 height 29
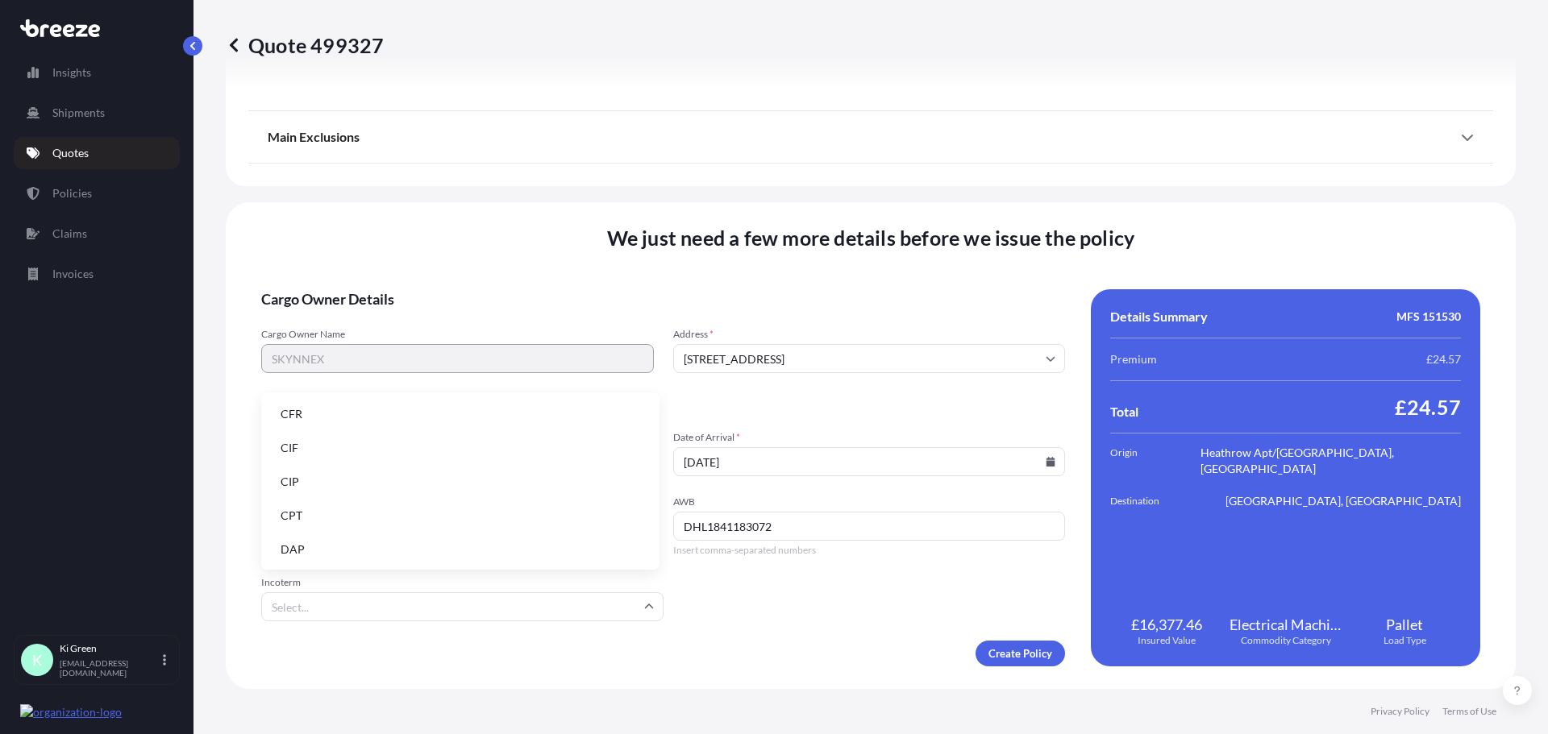
click at [314, 551] on li "DAP" at bounding box center [460, 549] width 385 height 31
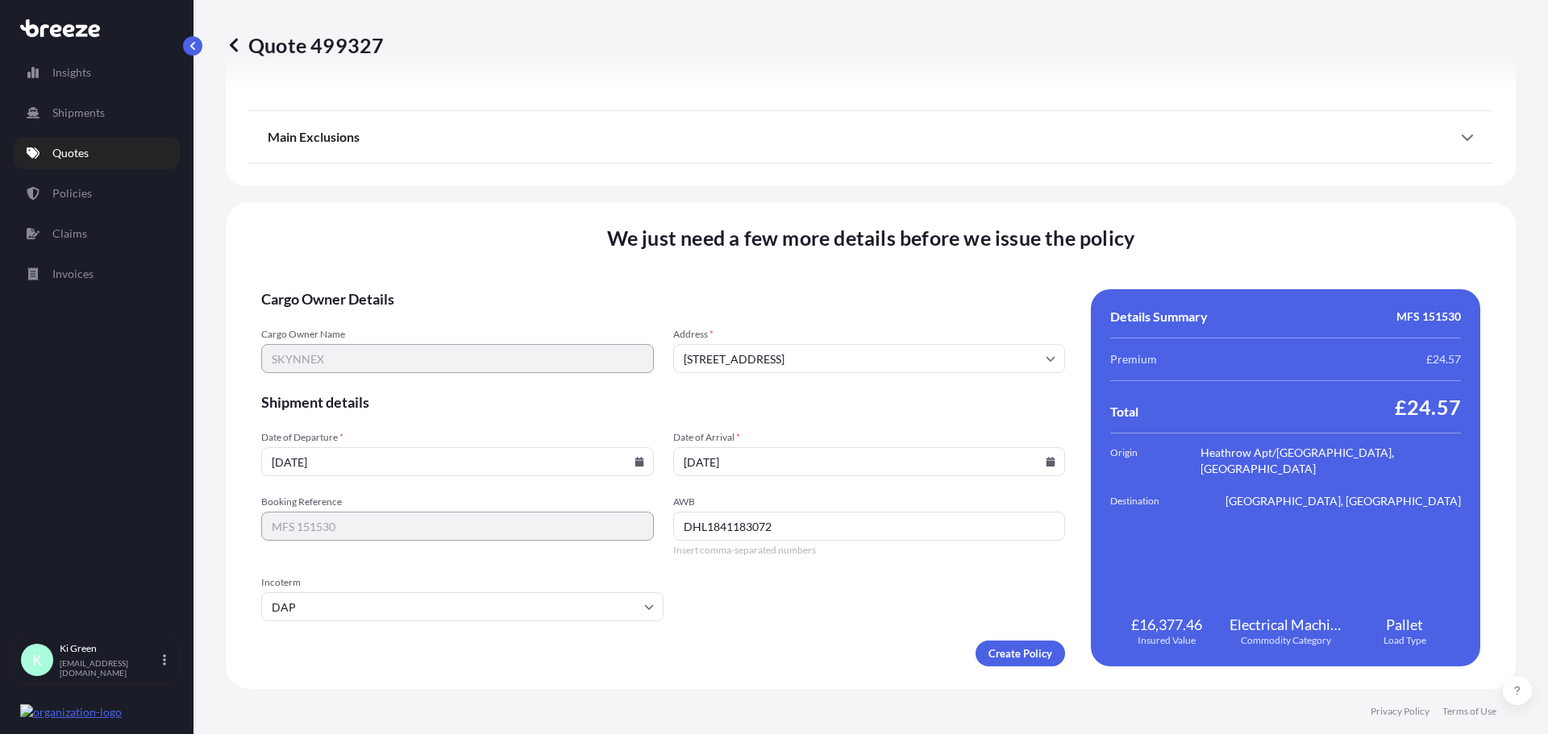
click at [336, 611] on input "DAP" at bounding box center [462, 606] width 402 height 29
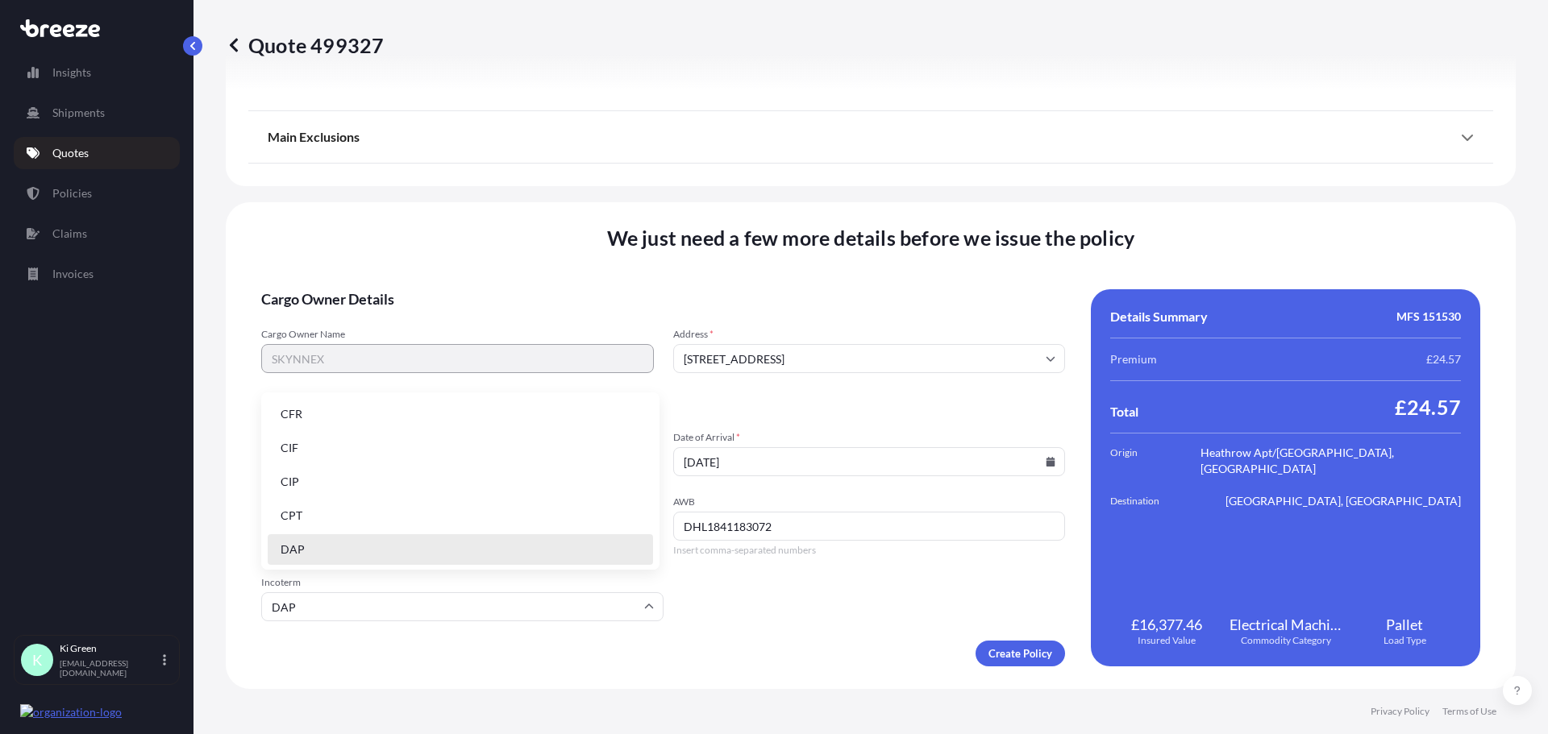
scroll to position [81, 0]
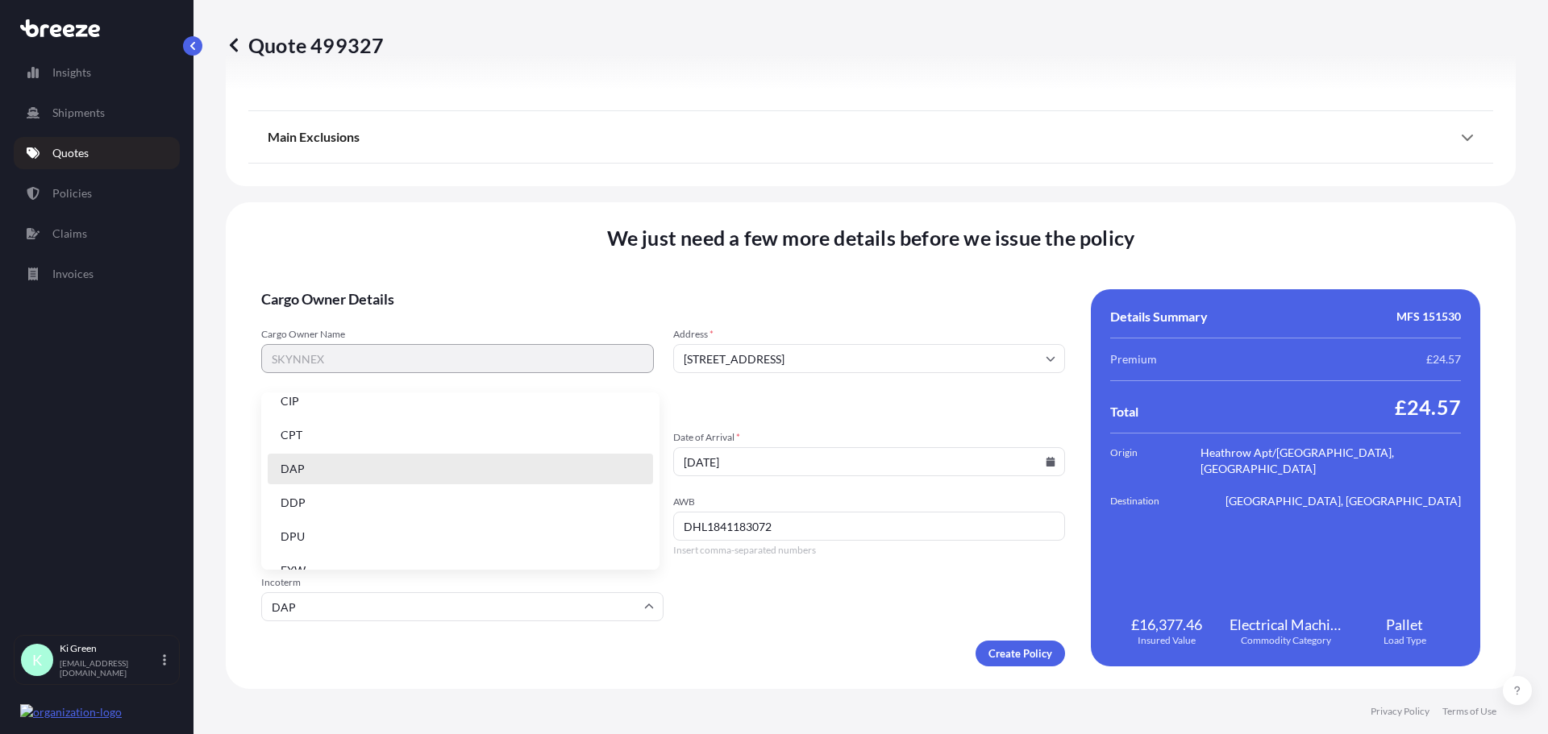
click at [319, 466] on li "DAP" at bounding box center [460, 469] width 385 height 31
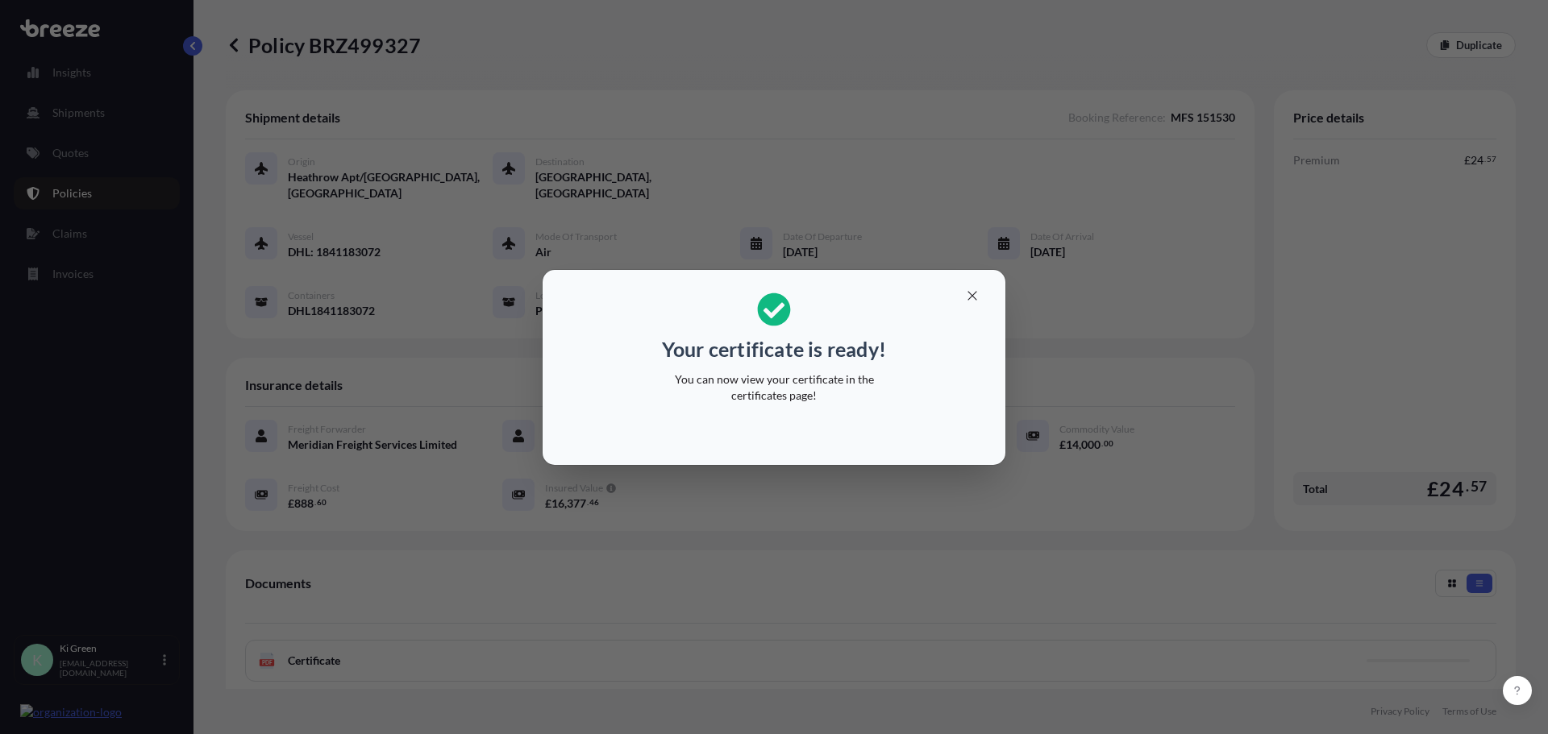
click at [1026, 601] on div "Your certificate is ready! You can now view your certificate in the certificate…" at bounding box center [774, 367] width 1548 height 734
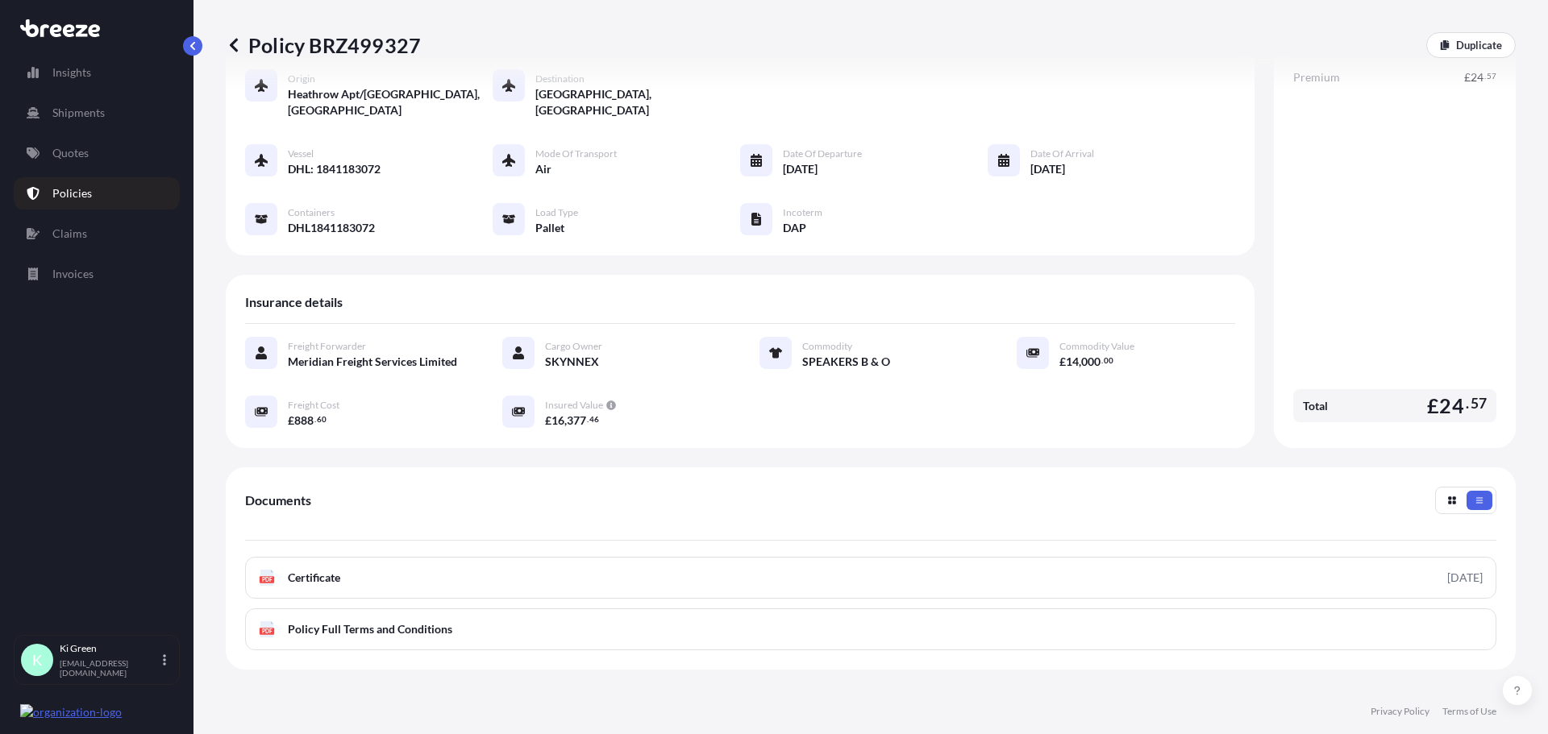
scroll to position [161, 0]
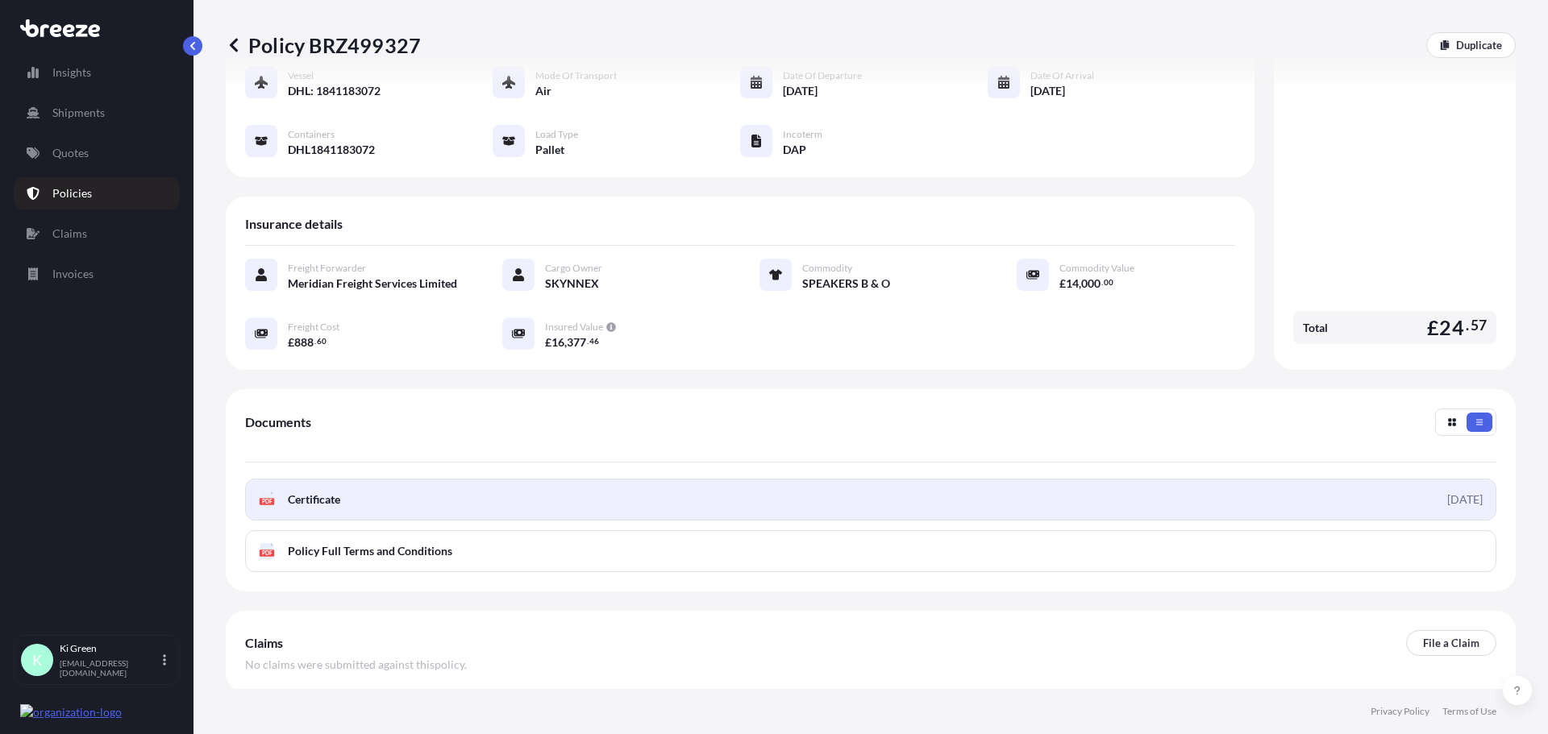
click at [358, 481] on link "PDF Certificate [DATE]" at bounding box center [870, 500] width 1251 height 42
